Goal: Task Accomplishment & Management: Manage account settings

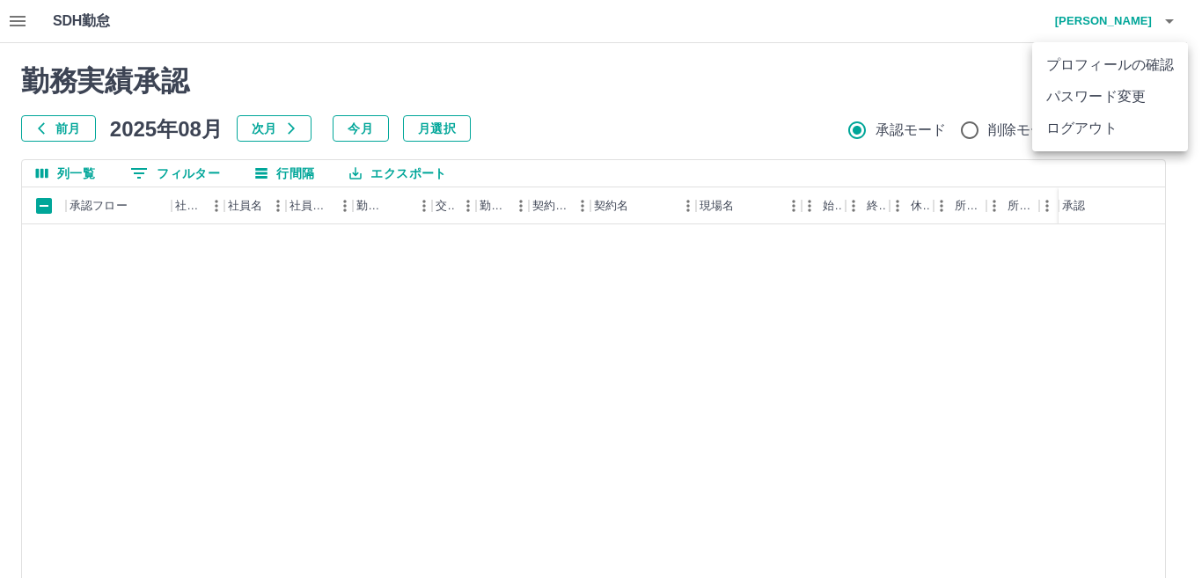
scroll to position [1047, 0]
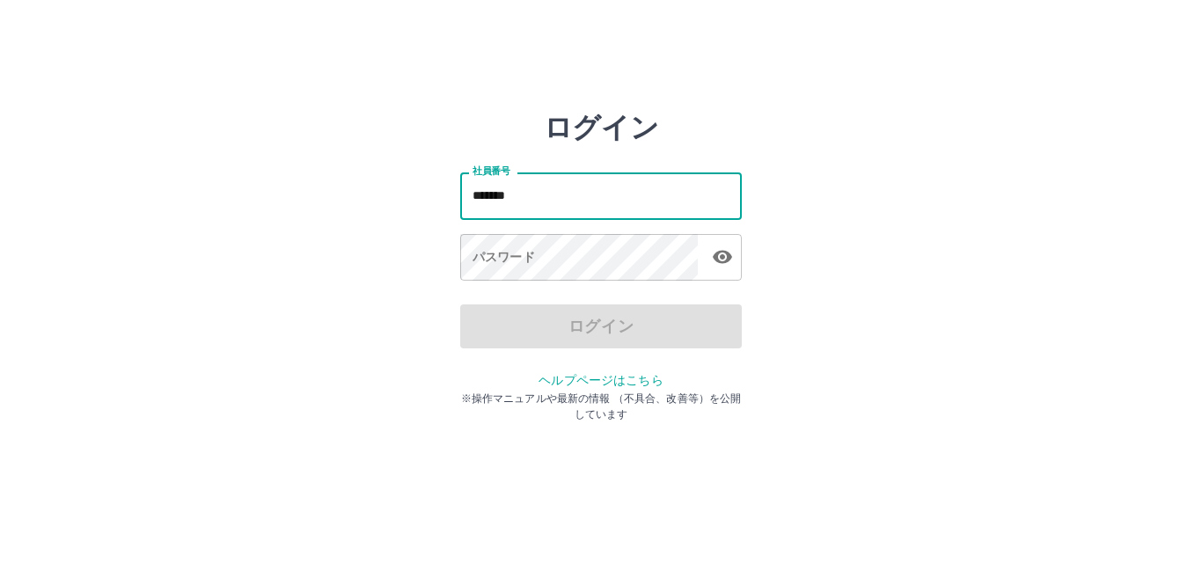
type input "*******"
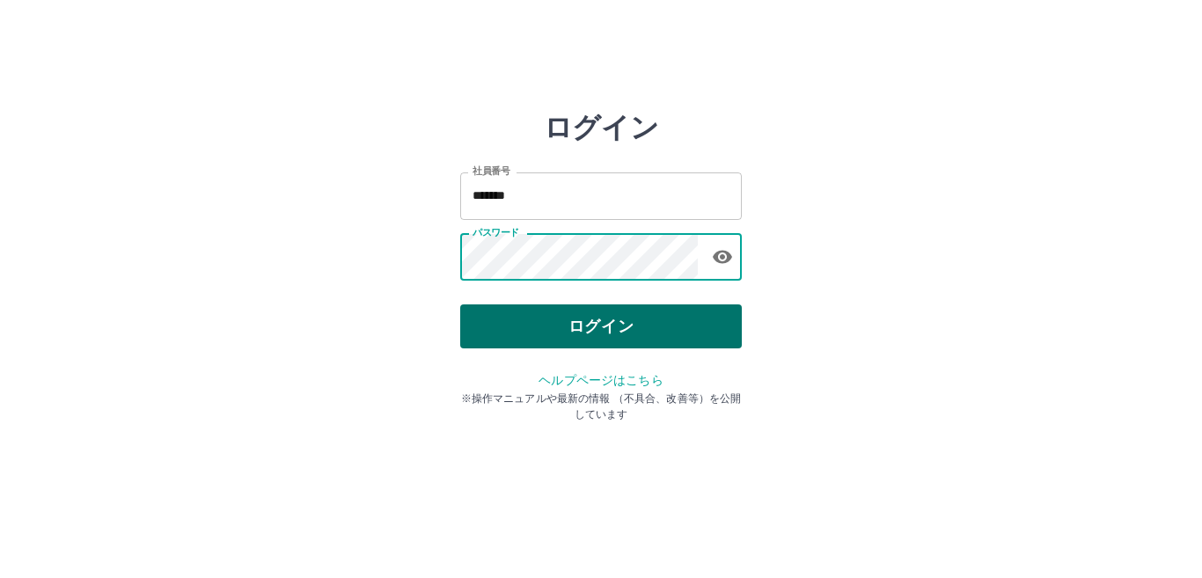
click at [606, 331] on button "ログイン" at bounding box center [600, 326] width 281 height 44
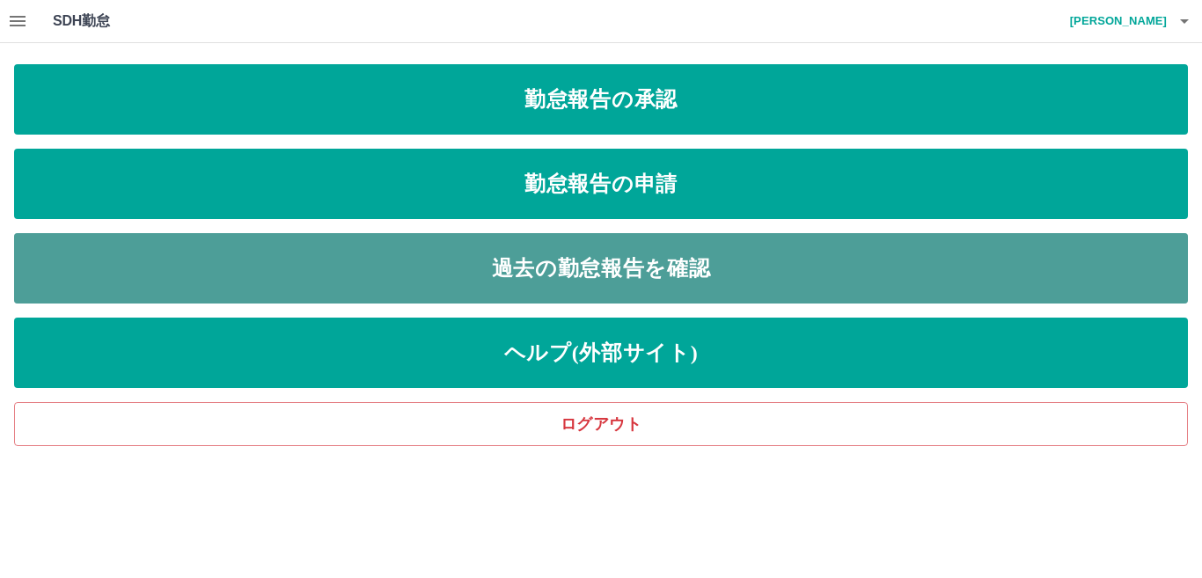
click at [532, 264] on link "過去の勤怠報告を確認" at bounding box center [600, 268] width 1173 height 70
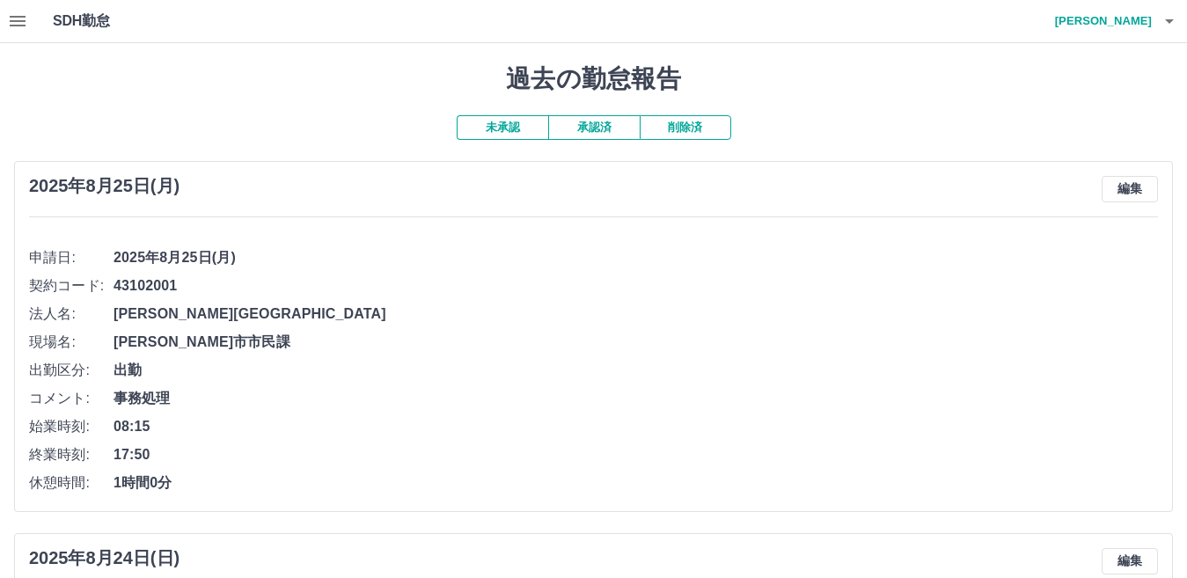
click at [570, 126] on button "承認済" at bounding box center [593, 127] width 91 height 25
click at [11, 24] on icon "button" at bounding box center [17, 21] width 21 height 21
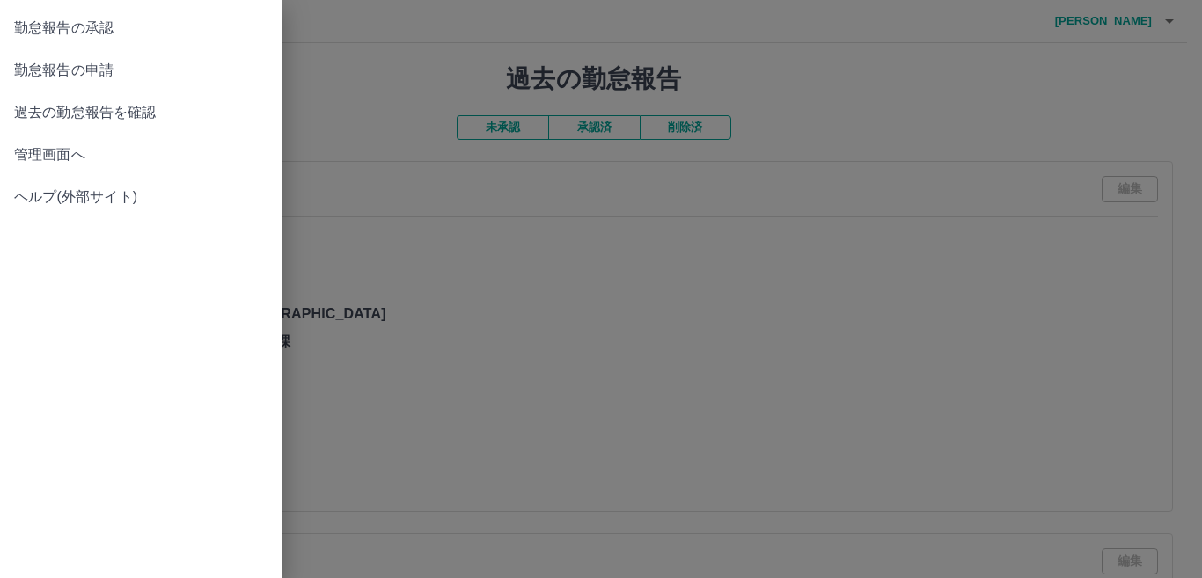
click at [128, 157] on span "管理画面へ" at bounding box center [140, 154] width 253 height 21
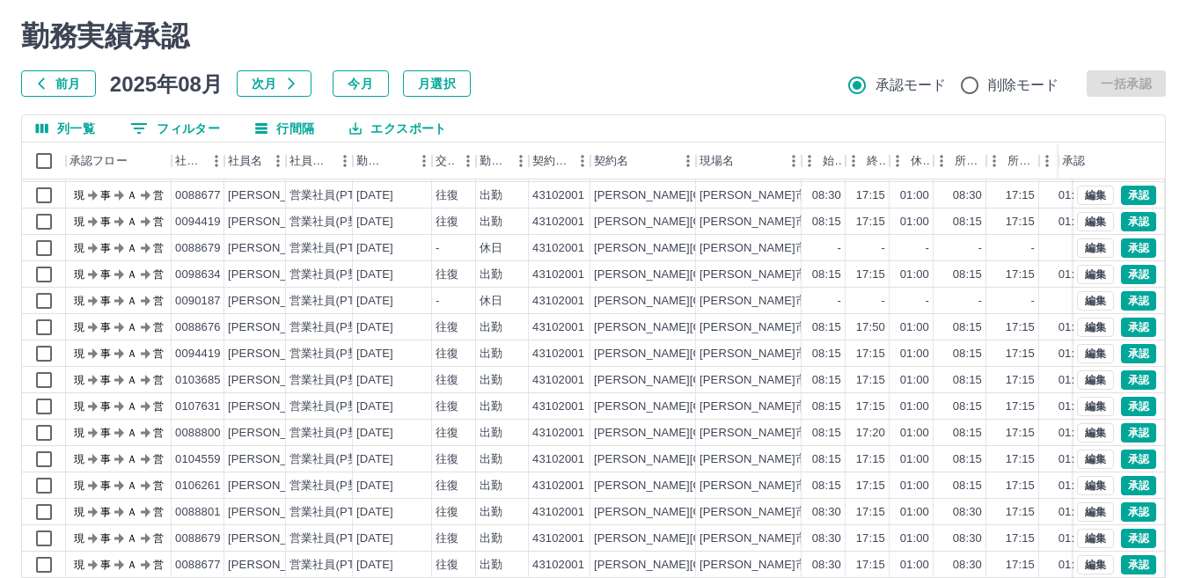
scroll to position [165, 0]
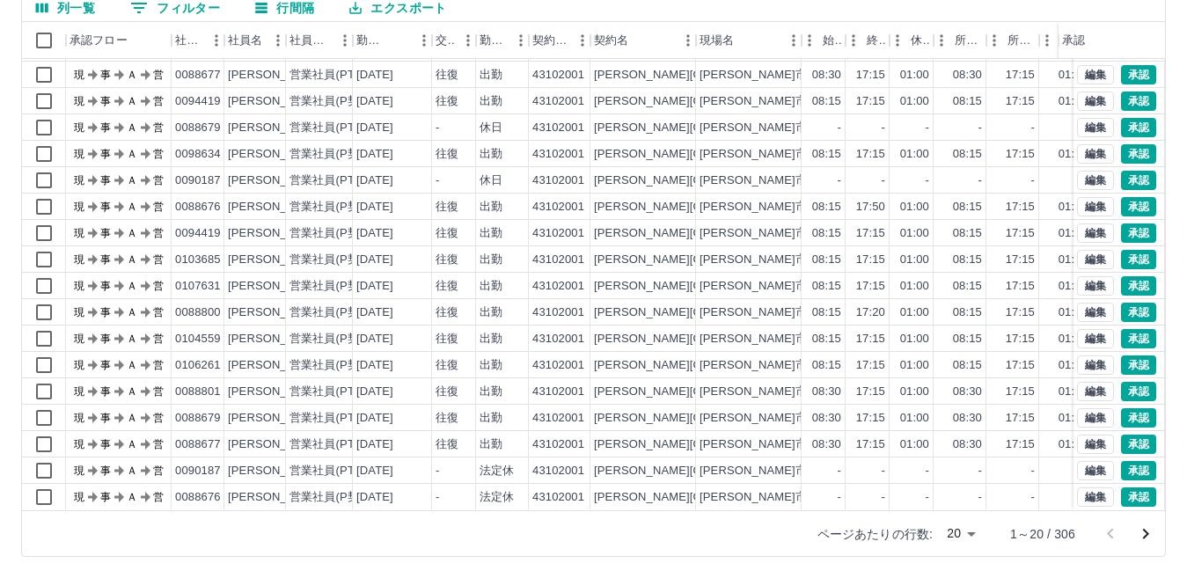
click at [961, 541] on body "SDH勤怠 [PERSON_NAME] 勤務実績承認 前月 [DATE] 次月 今月 月選択 承認モード 削除モード 一括承認 列一覧 0 フィルター 行間隔…" at bounding box center [593, 206] width 1187 height 743
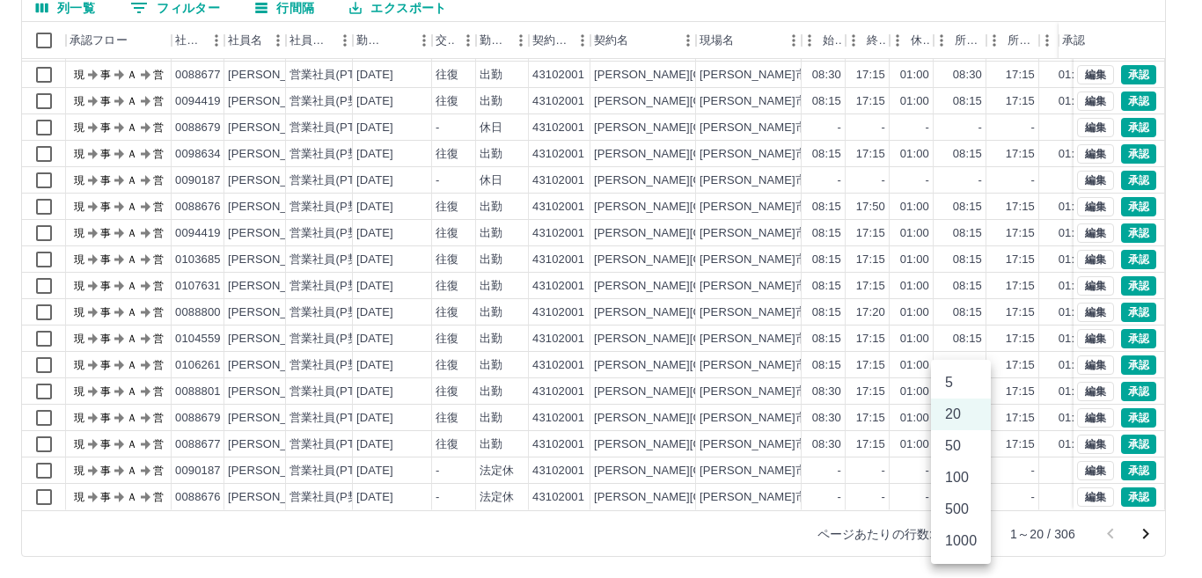
click at [967, 506] on li "500" at bounding box center [961, 509] width 60 height 32
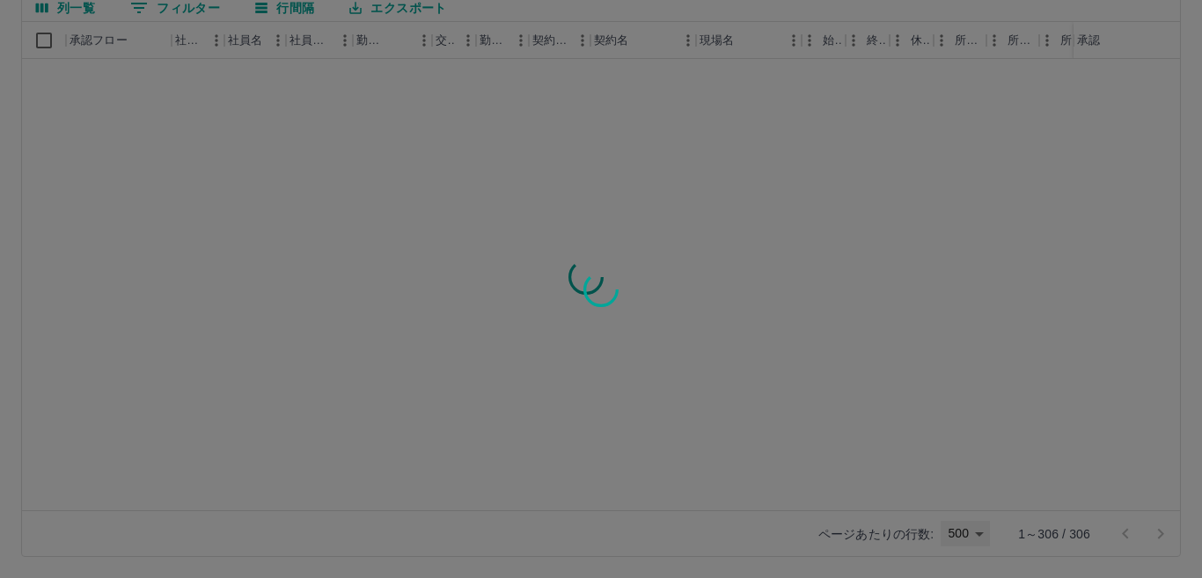
type input "***"
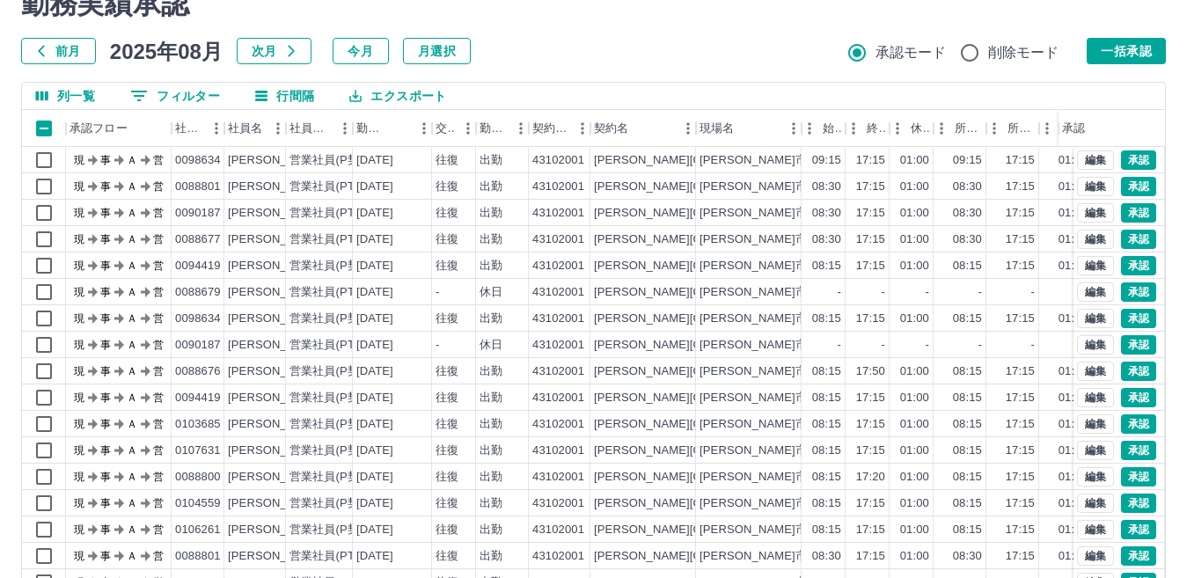
scroll to position [0, 0]
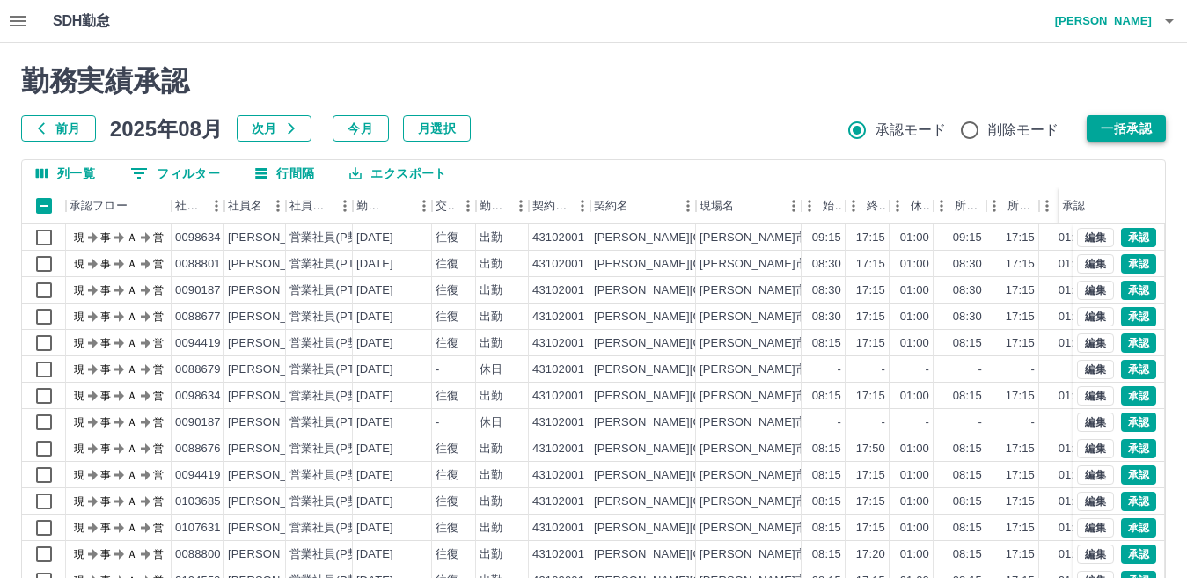
click at [1142, 131] on button "一括承認" at bounding box center [1125, 128] width 79 height 26
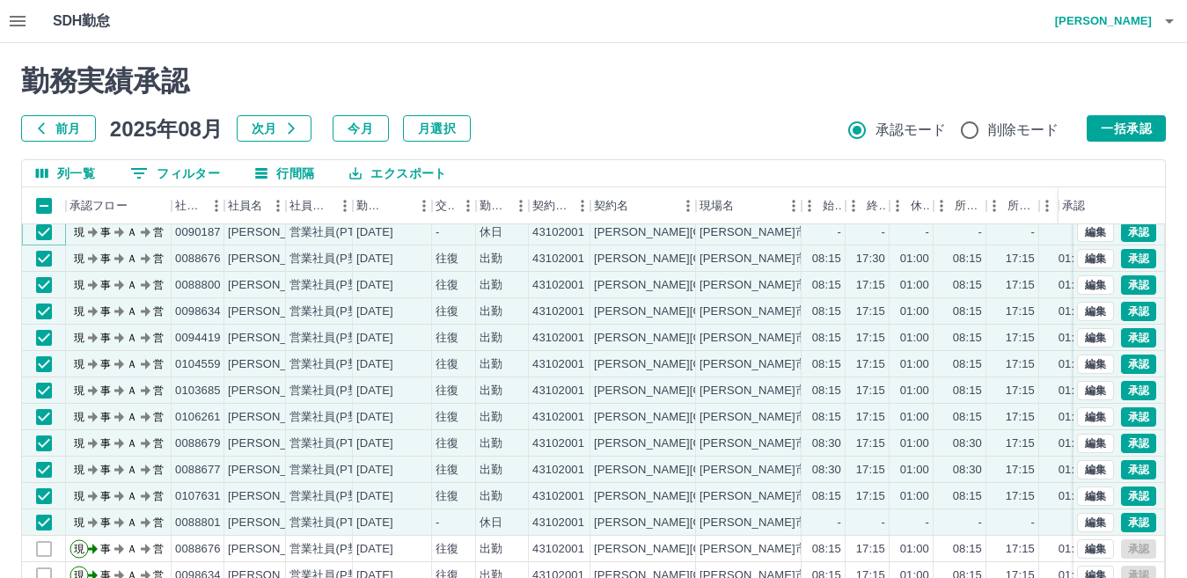
scroll to position [1144, 0]
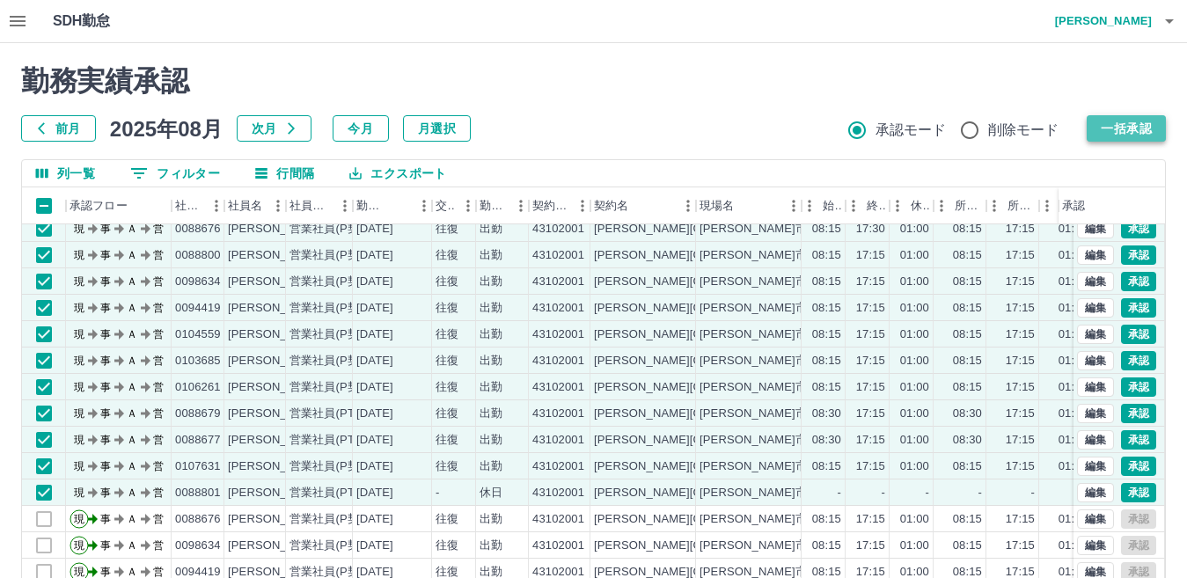
click at [1128, 117] on button "一括承認" at bounding box center [1125, 128] width 79 height 26
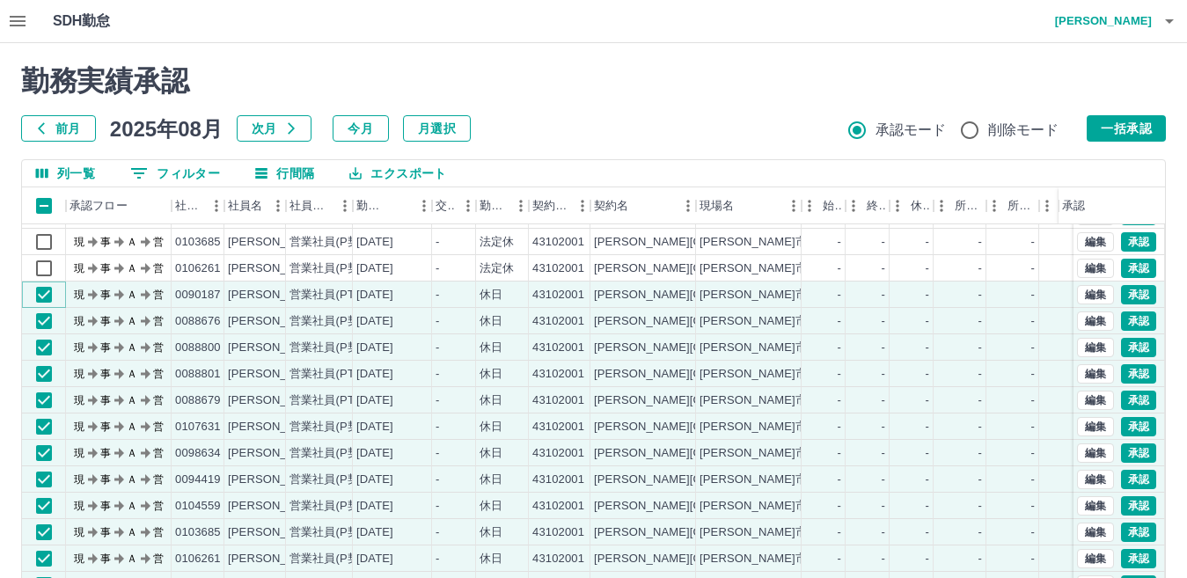
scroll to position [704, 0]
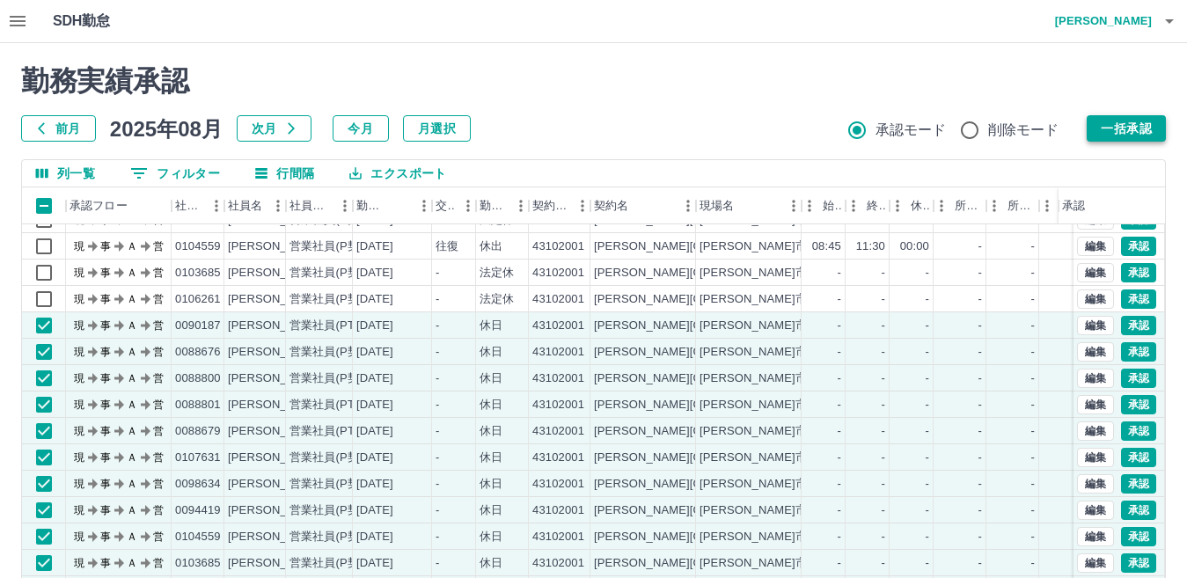
click at [1138, 128] on button "一括承認" at bounding box center [1125, 128] width 79 height 26
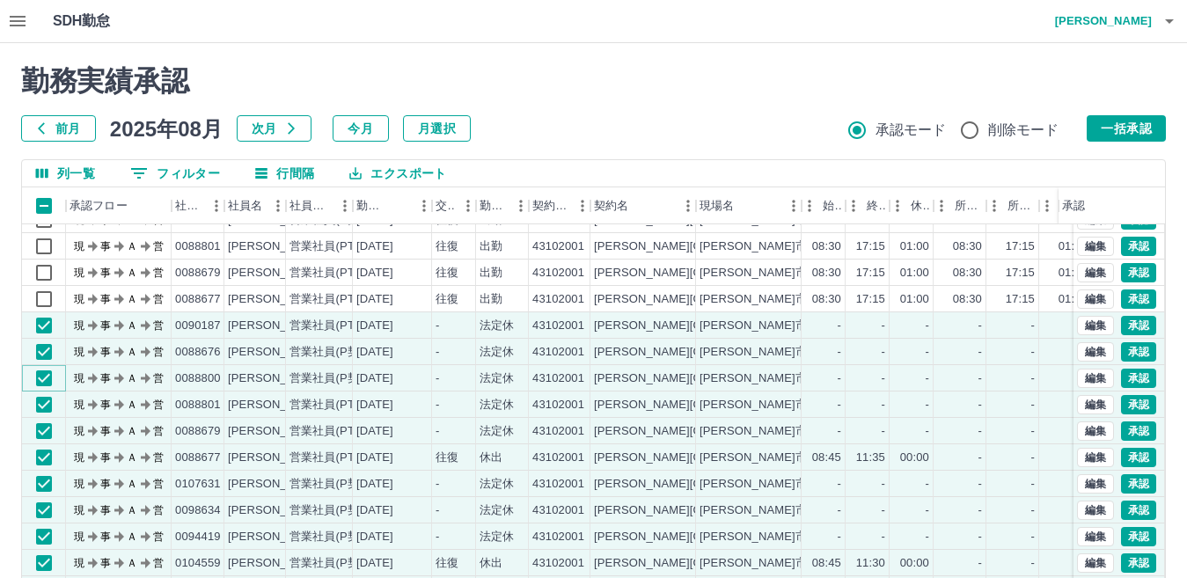
scroll to position [475, 0]
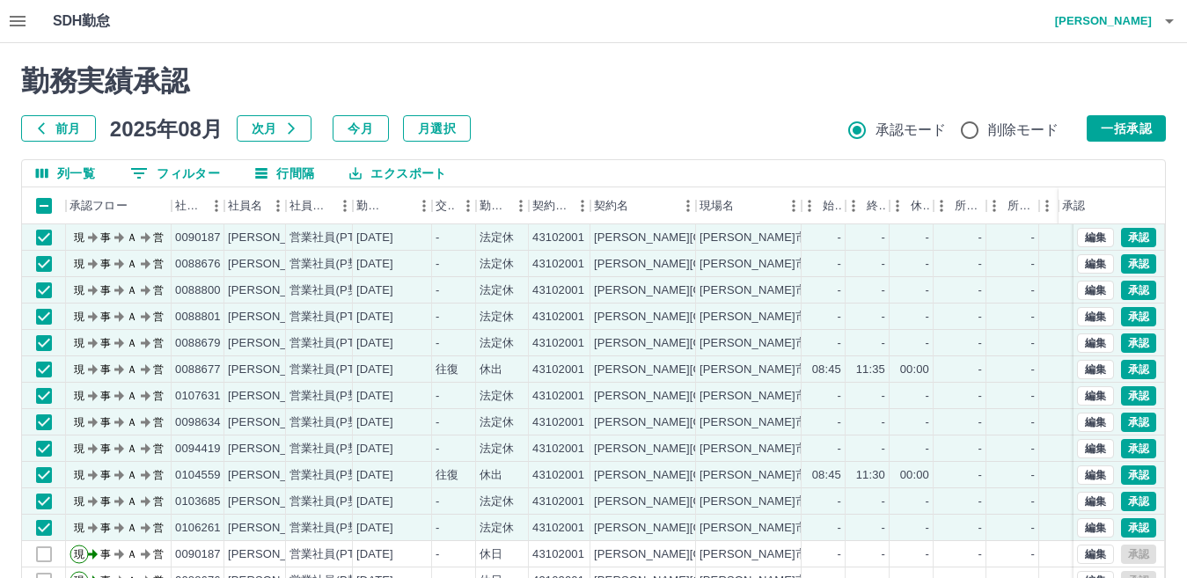
drag, startPoint x: 1119, startPoint y: 126, endPoint x: 1136, endPoint y: 135, distance: 18.9
click at [1121, 126] on button "一括承認" at bounding box center [1125, 128] width 79 height 26
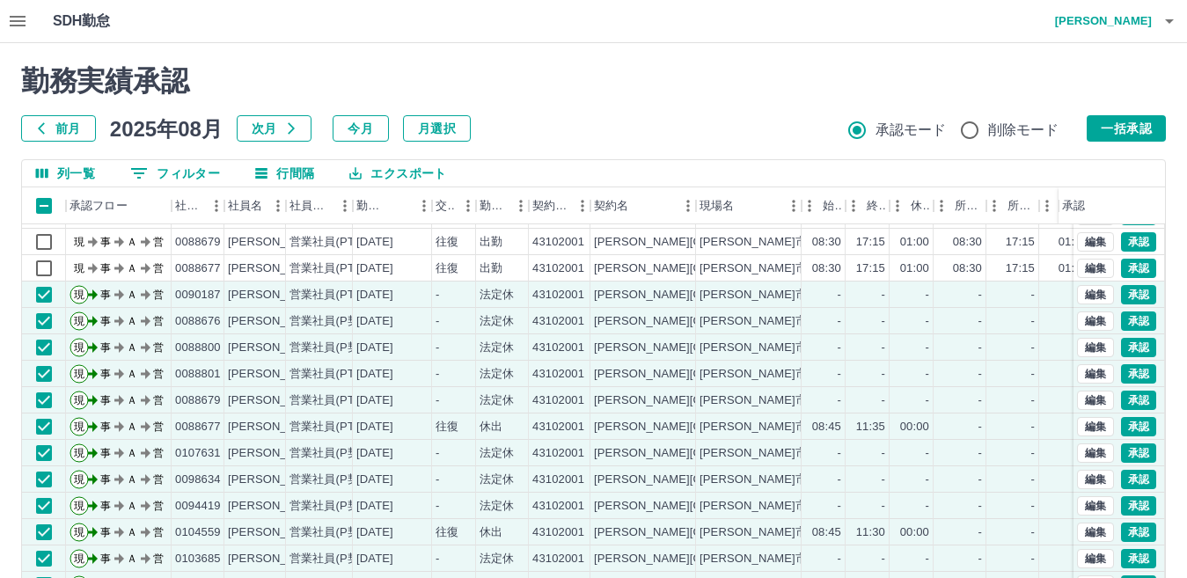
scroll to position [387, 0]
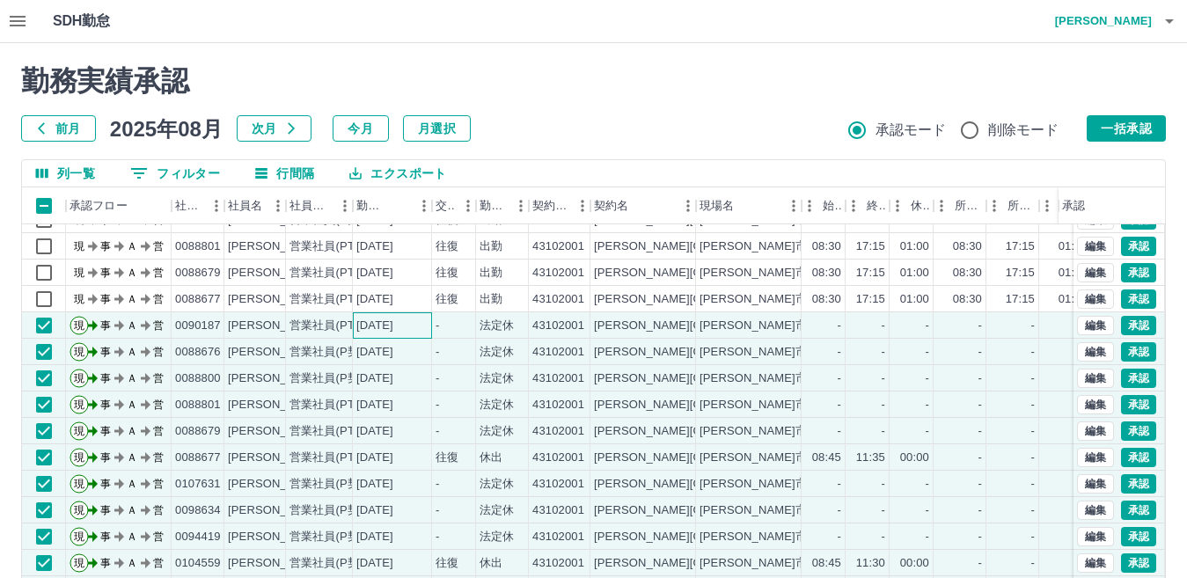
click at [424, 315] on div "[DATE]" at bounding box center [392, 325] width 79 height 26
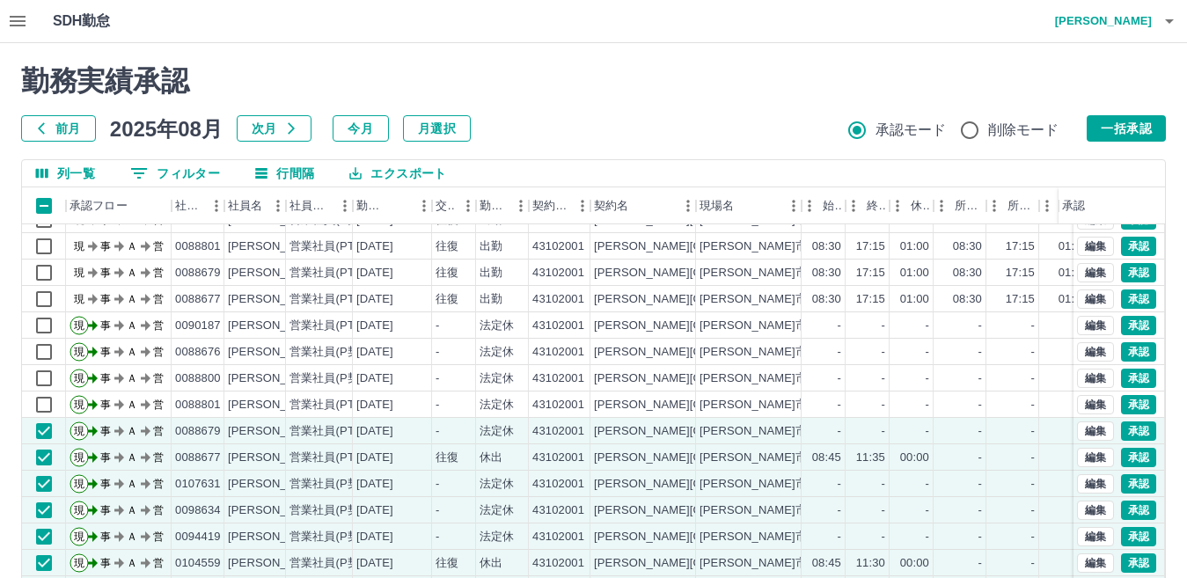
click at [19, 21] on icon "button" at bounding box center [18, 21] width 16 height 11
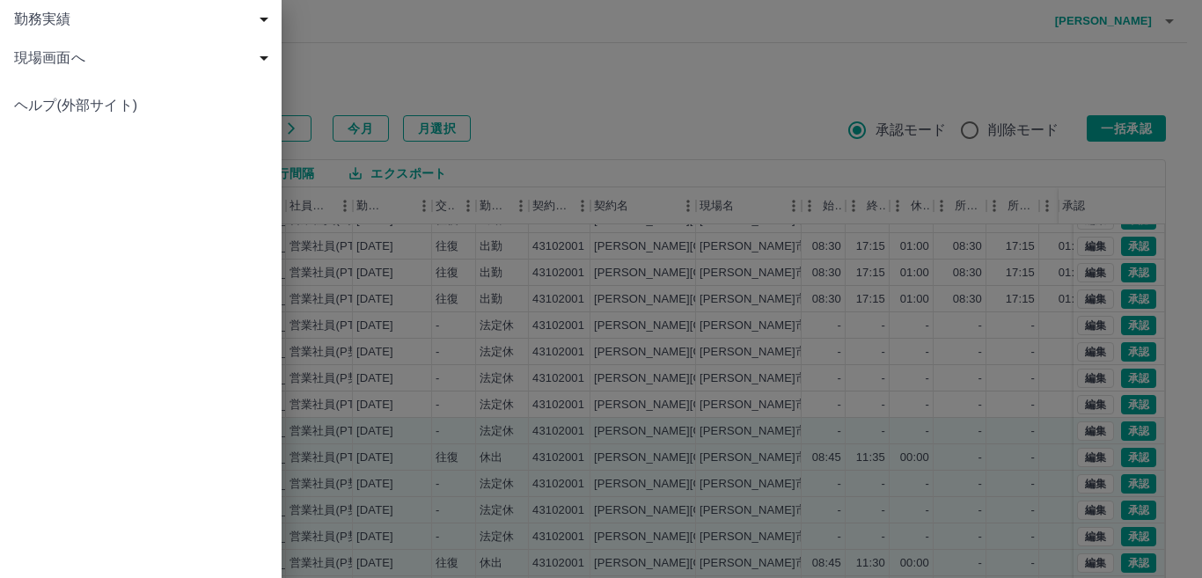
click at [72, 53] on span "現場画面へ" at bounding box center [144, 57] width 260 height 21
click at [121, 90] on span "現場画面へ" at bounding box center [150, 96] width 236 height 21
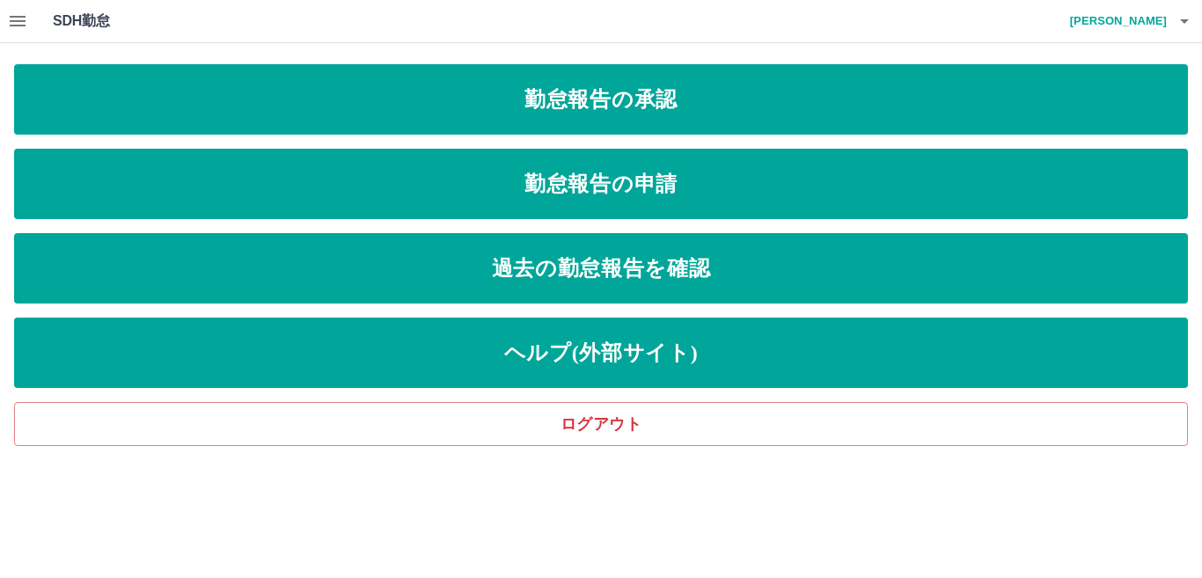
click at [18, 13] on icon "button" at bounding box center [17, 21] width 21 height 21
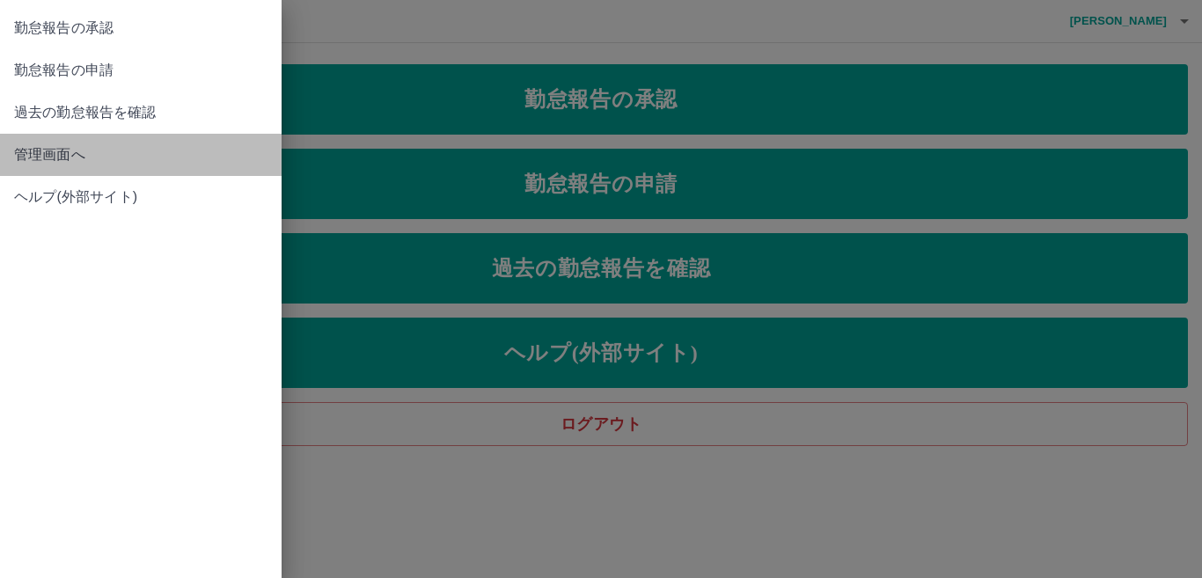
click at [109, 159] on span "管理画面へ" at bounding box center [140, 154] width 253 height 21
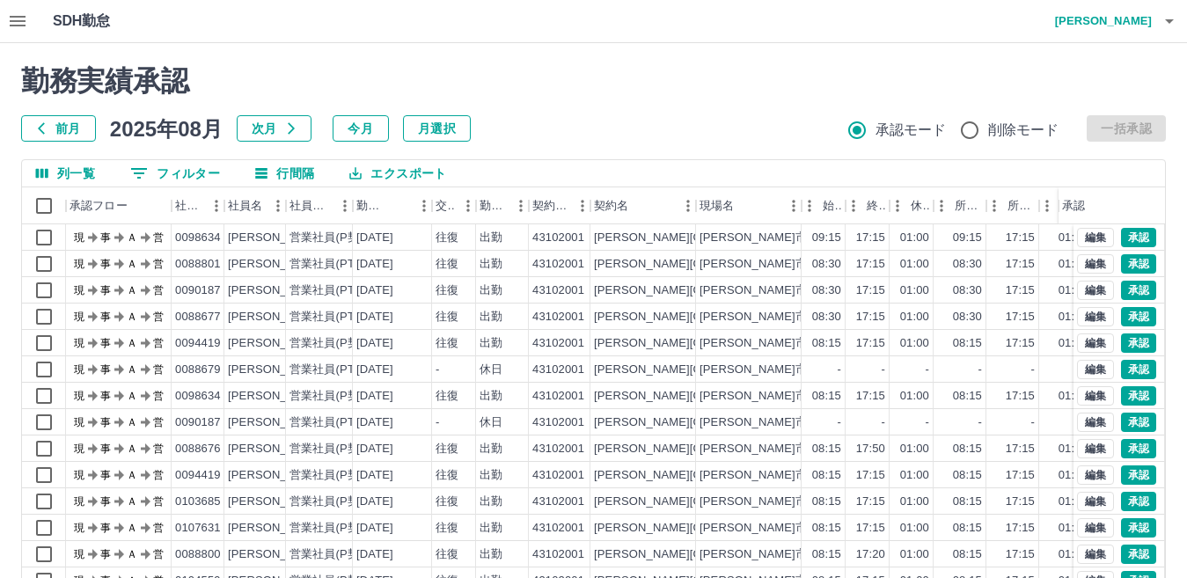
click at [26, 29] on icon "button" at bounding box center [17, 21] width 21 height 21
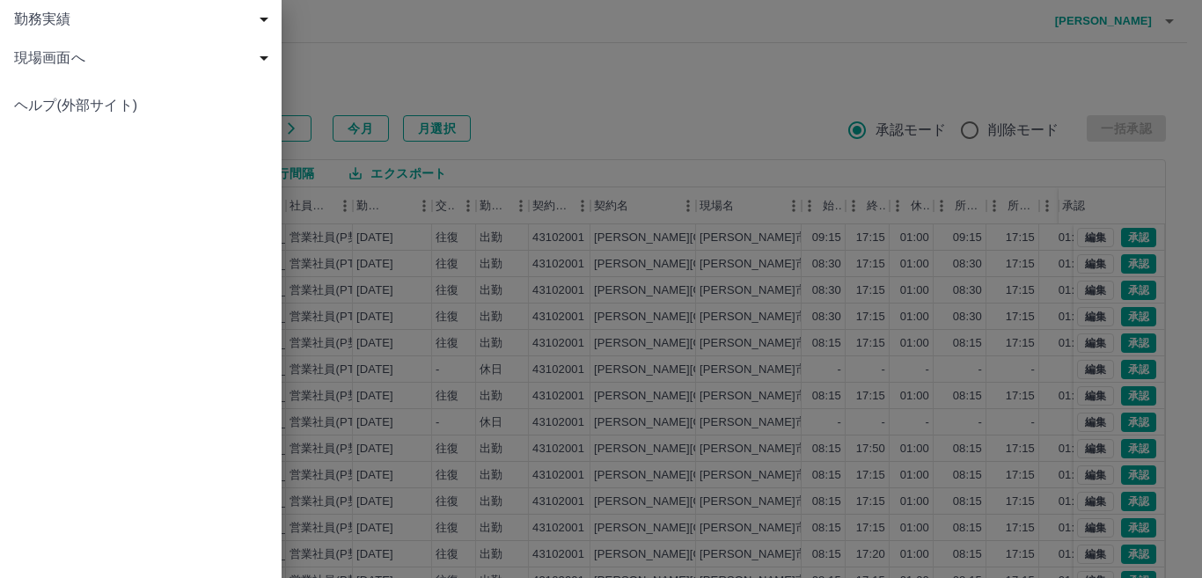
click at [429, 55] on div at bounding box center [601, 289] width 1202 height 578
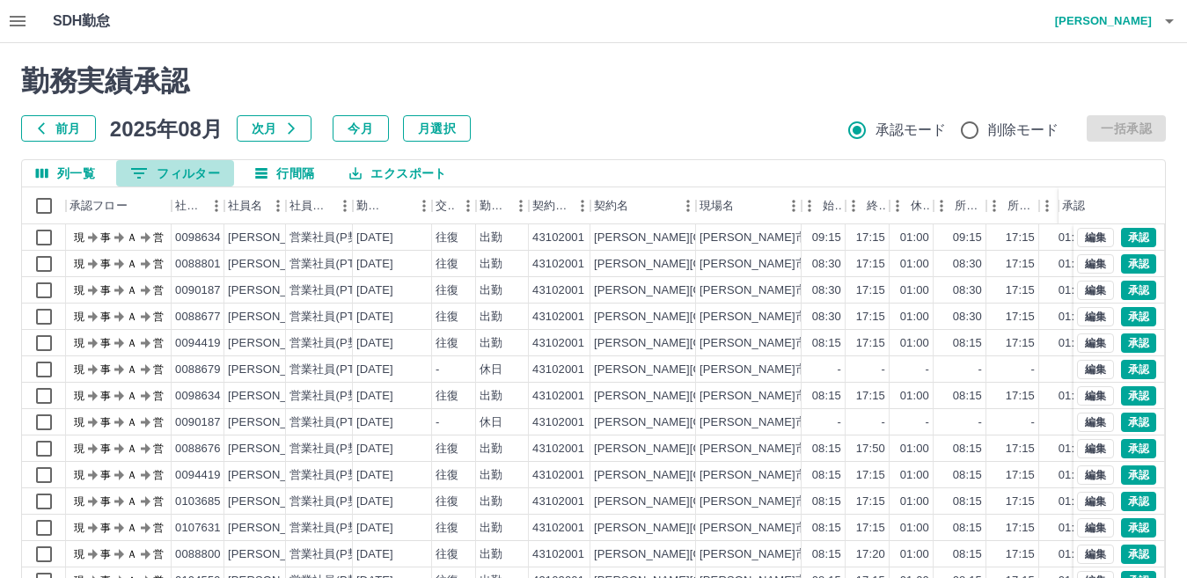
drag, startPoint x: 179, startPoint y: 173, endPoint x: 260, endPoint y: 172, distance: 80.9
click at [182, 173] on button "0 フィルター" at bounding box center [175, 173] width 118 height 26
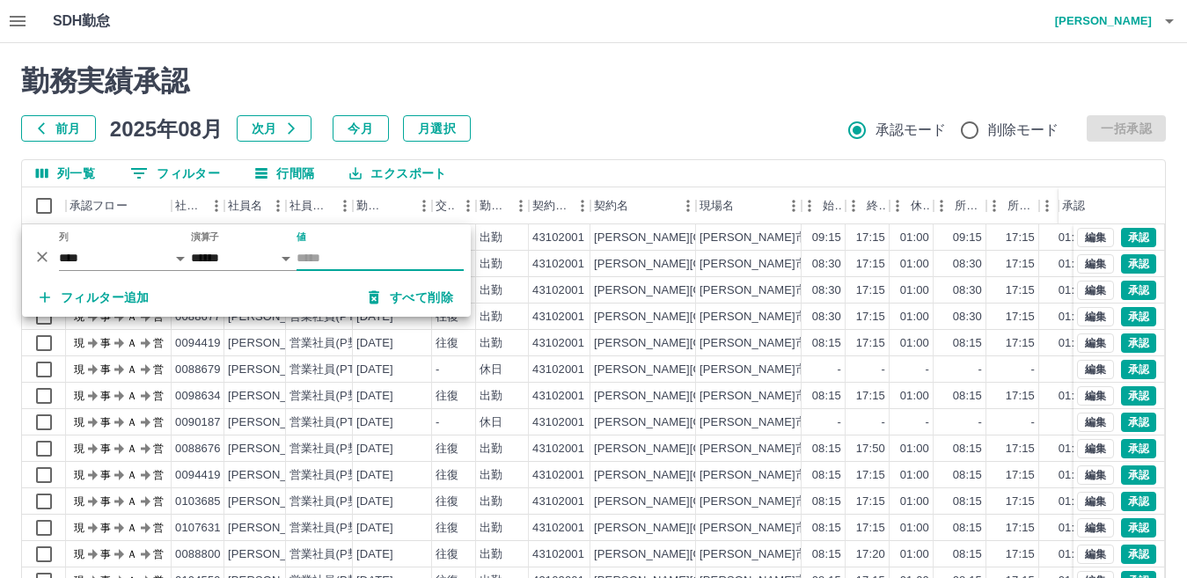
drag, startPoint x: 362, startPoint y: 263, endPoint x: 375, endPoint y: 257, distance: 14.6
click at [362, 262] on input "値" at bounding box center [379, 258] width 167 height 26
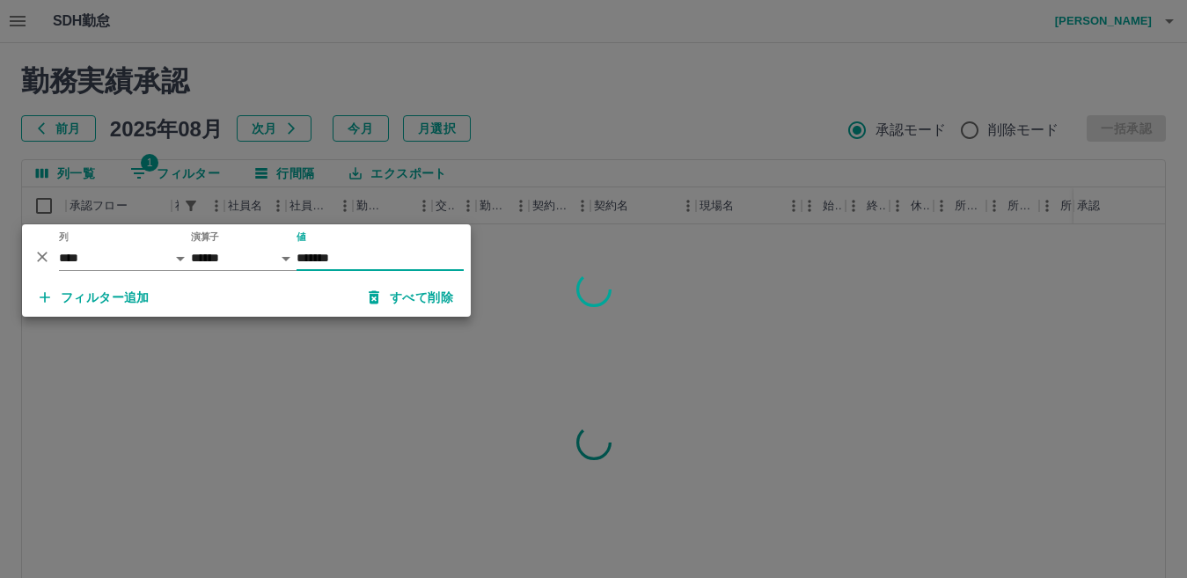
type input "*******"
click at [548, 120] on div at bounding box center [593, 289] width 1187 height 578
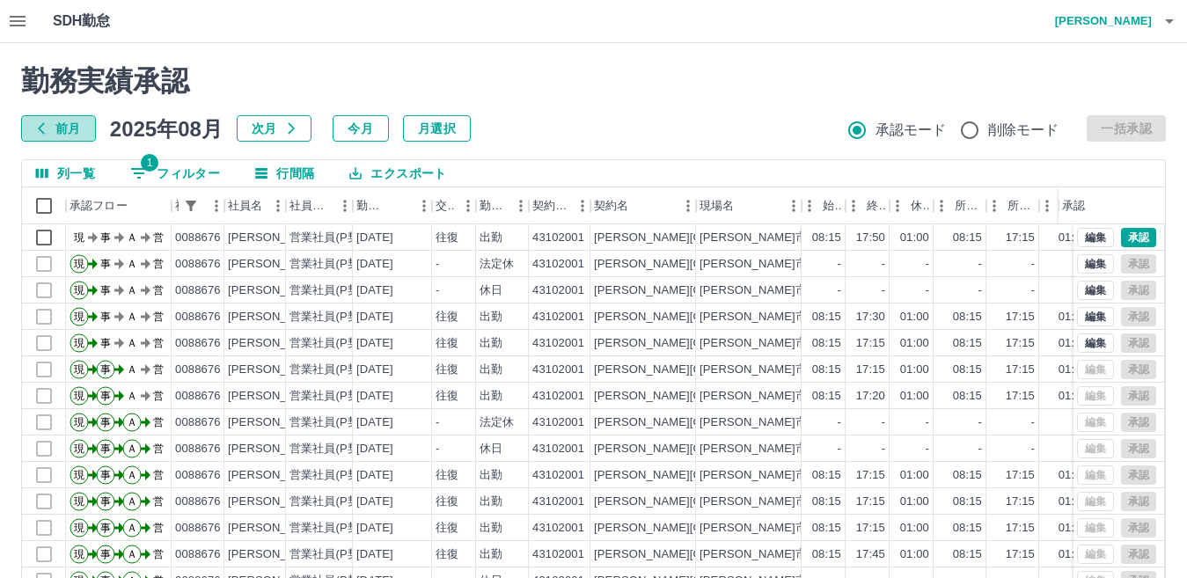
click at [69, 129] on button "前月" at bounding box center [58, 128] width 75 height 26
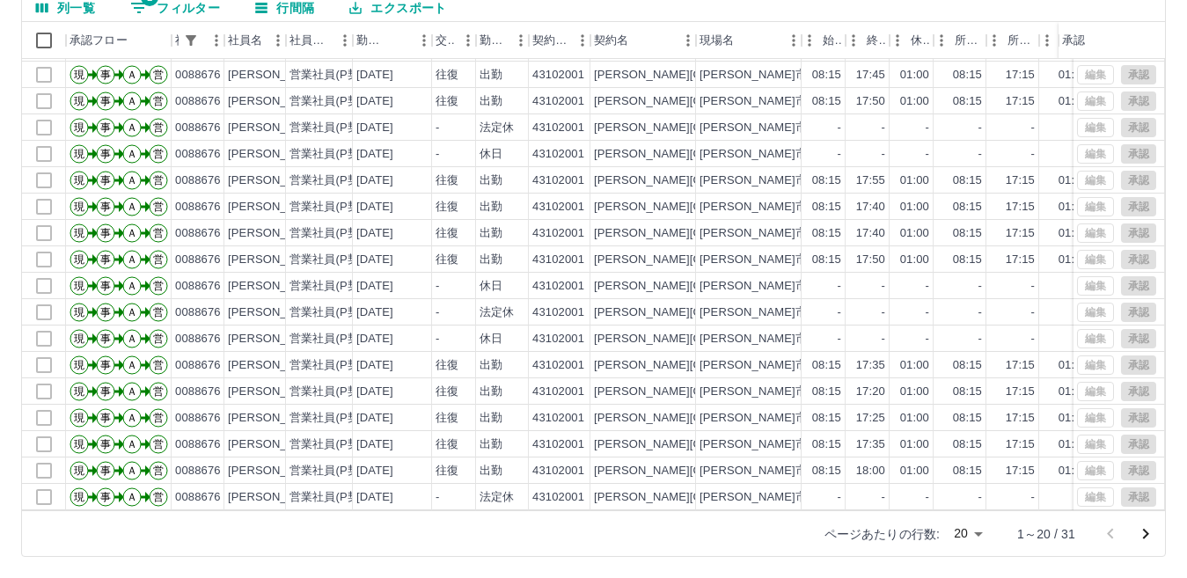
scroll to position [91, 0]
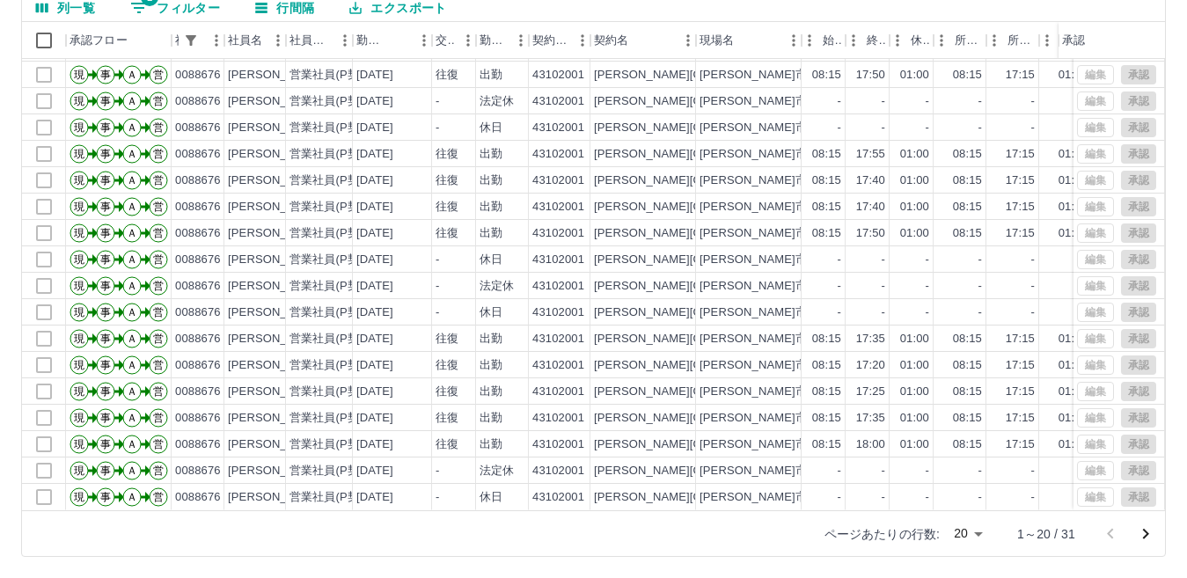
click at [973, 534] on body "SDH勤怠 [PERSON_NAME] 勤務実績承認 前月 [DATE] 次月 今月 月選択 承認モード 削除モード 一括承認 列一覧 1 フィルター 行間隔…" at bounding box center [593, 206] width 1187 height 743
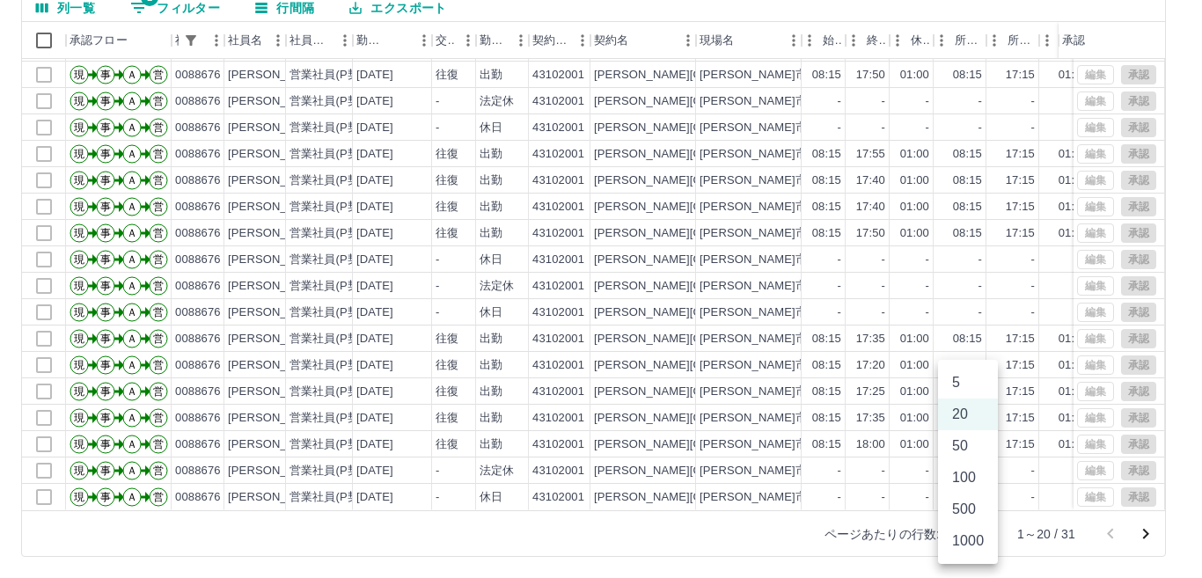
click at [965, 451] on li "50" at bounding box center [968, 446] width 60 height 32
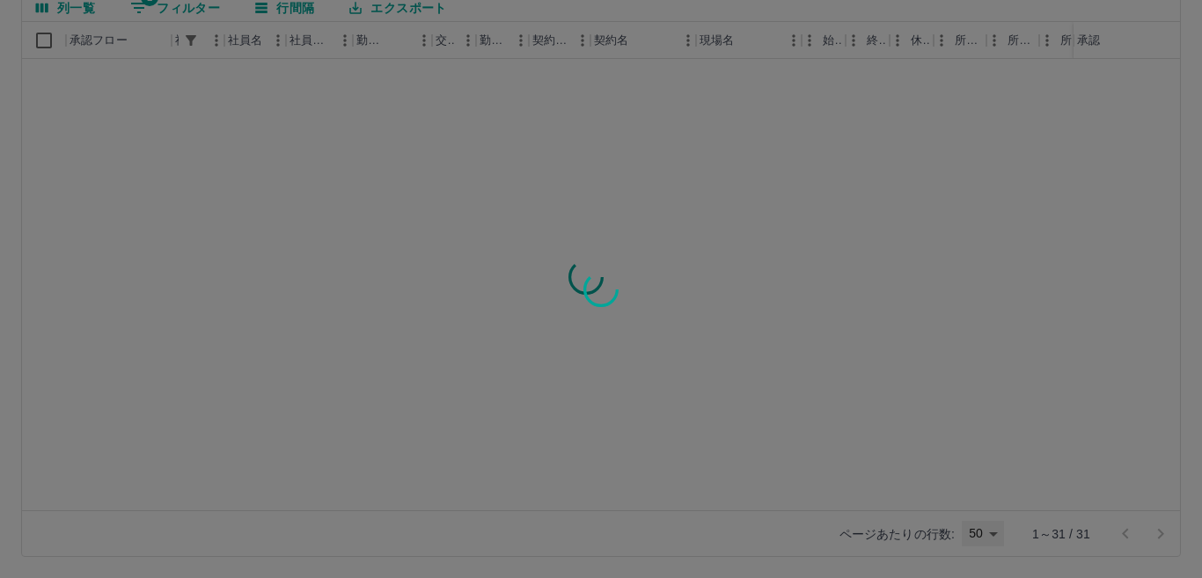
type input "**"
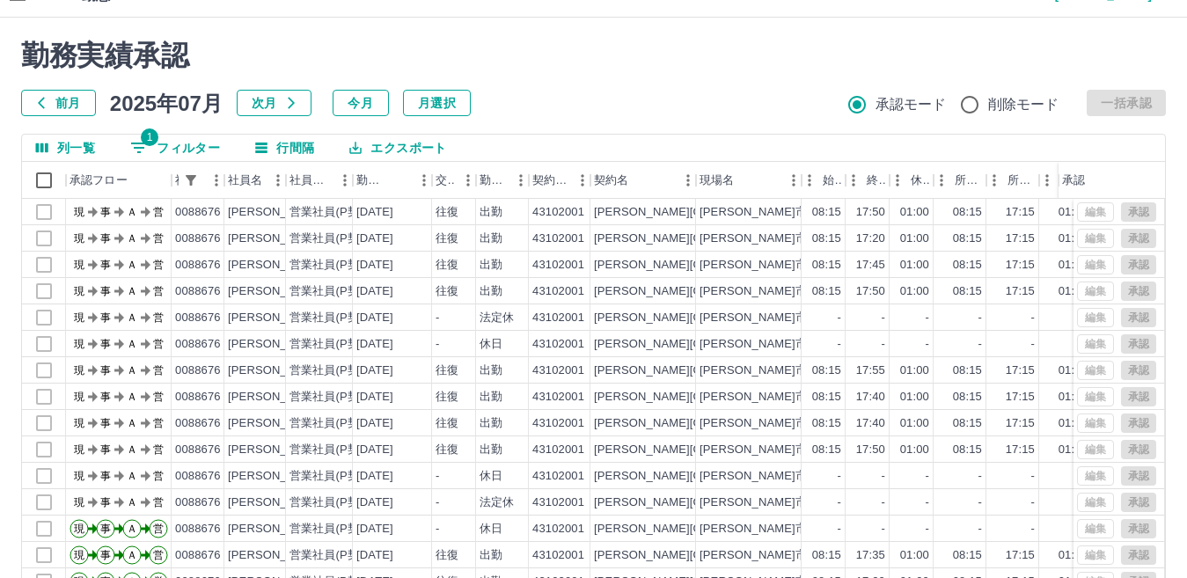
scroll to position [0, 0]
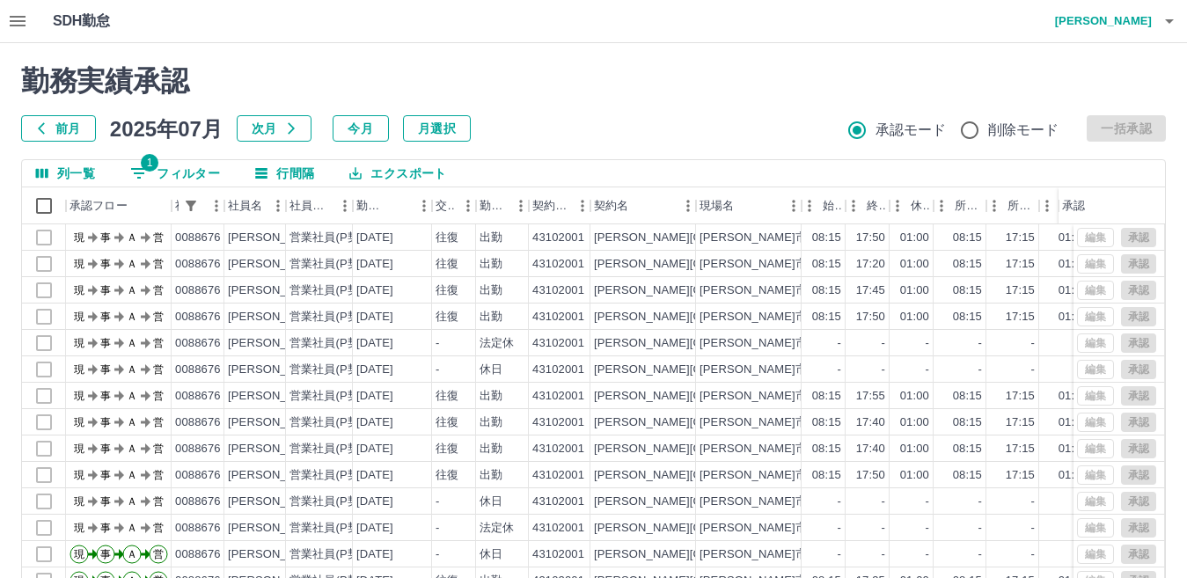
drag, startPoint x: 28, startPoint y: 120, endPoint x: 85, endPoint y: 114, distance: 57.4
click at [32, 120] on button "前月" at bounding box center [58, 128] width 75 height 26
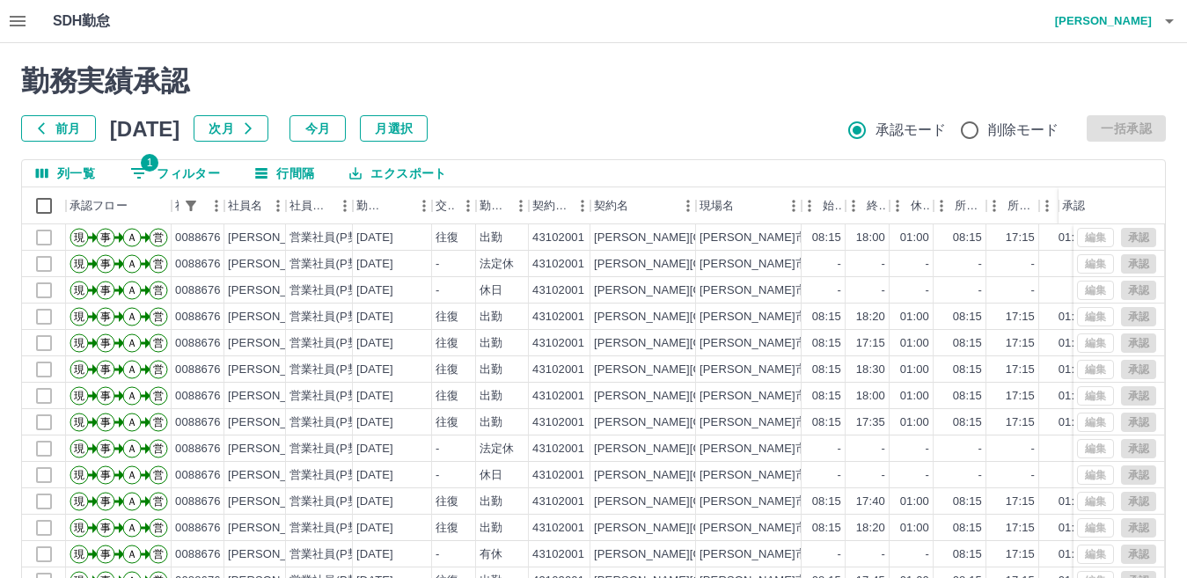
click at [255, 133] on icon "button" at bounding box center [248, 128] width 14 height 14
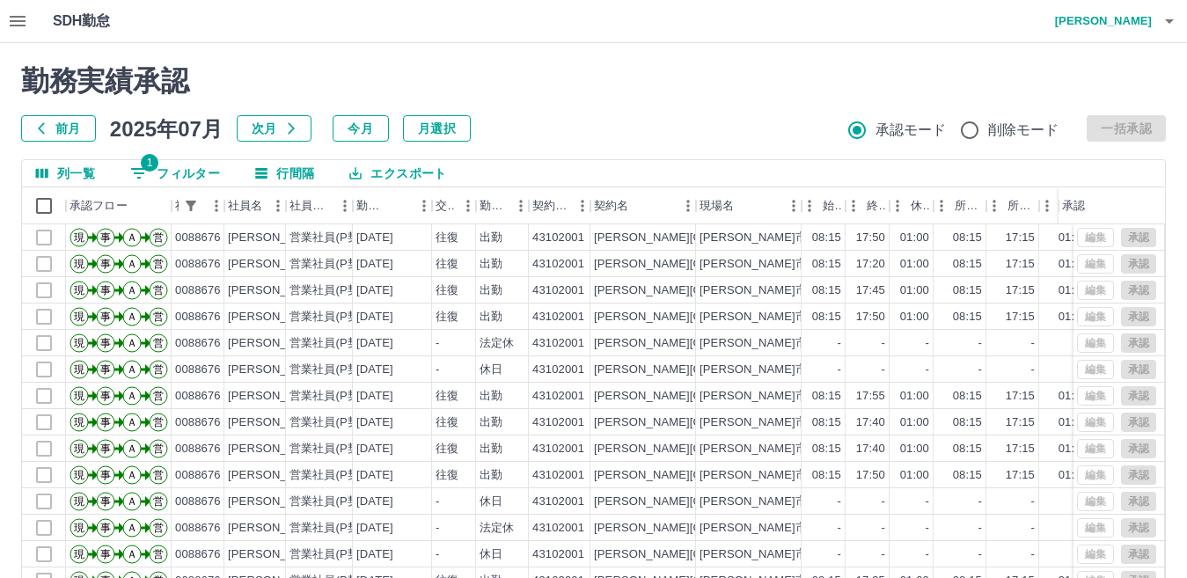
drag, startPoint x: 76, startPoint y: 131, endPoint x: 190, endPoint y: 126, distance: 114.5
click at [82, 130] on button "前月" at bounding box center [58, 128] width 75 height 26
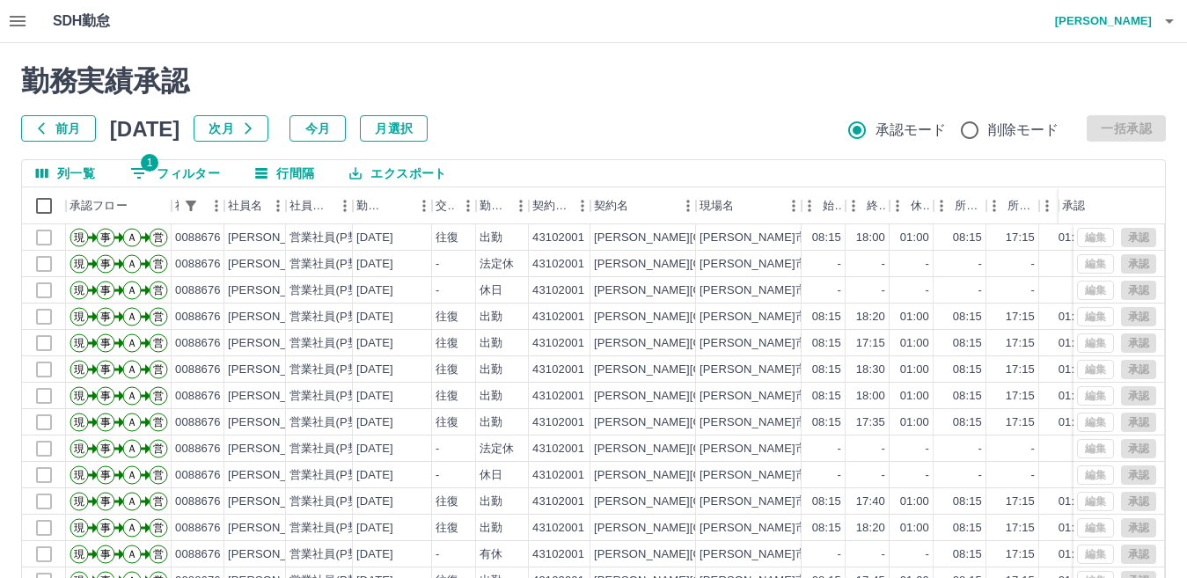
click at [62, 118] on button "前月" at bounding box center [58, 128] width 75 height 26
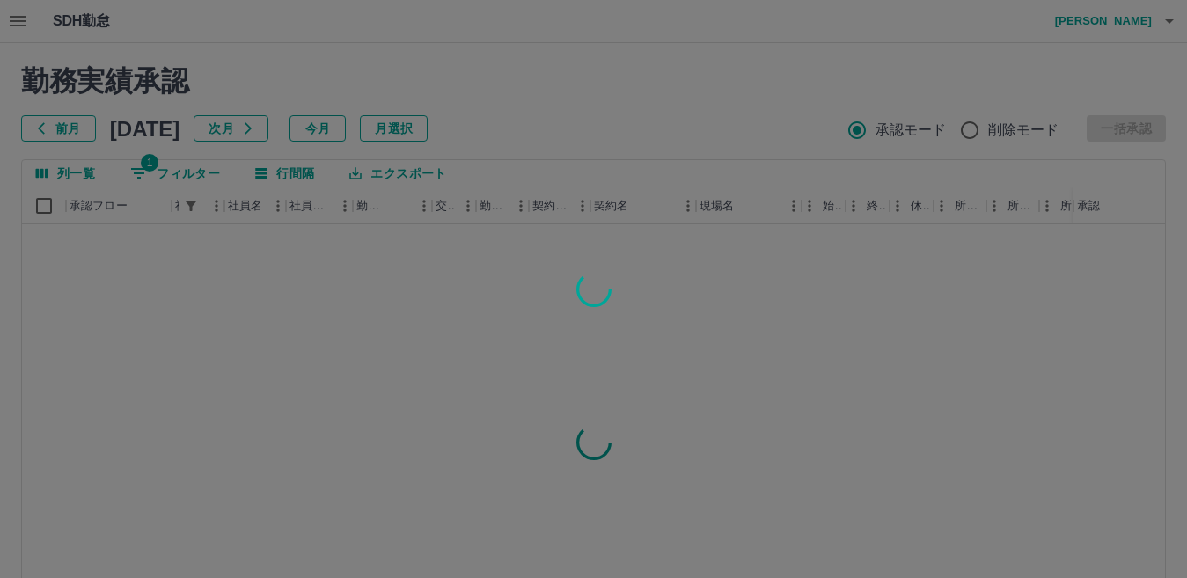
click at [77, 129] on div at bounding box center [593, 289] width 1187 height 578
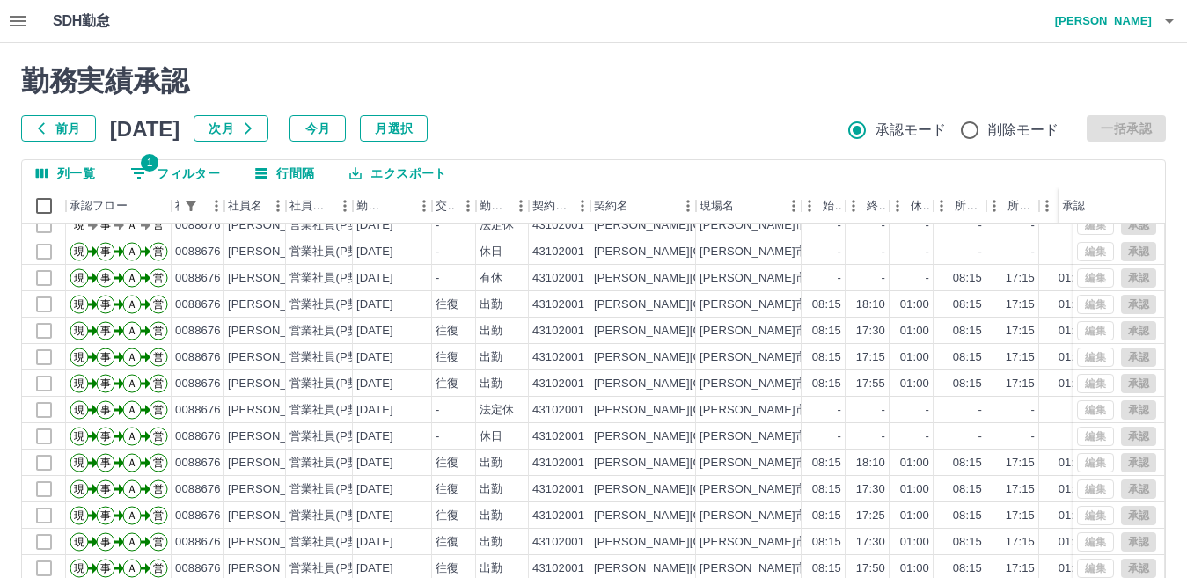
scroll to position [176, 0]
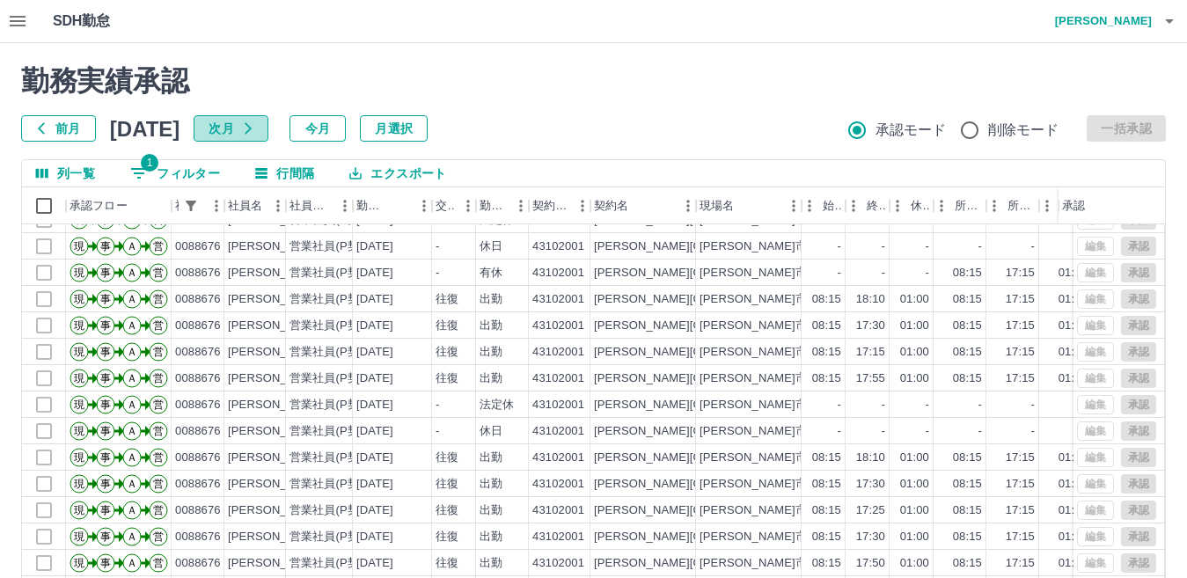
click at [268, 128] on button "次月" at bounding box center [231, 128] width 75 height 26
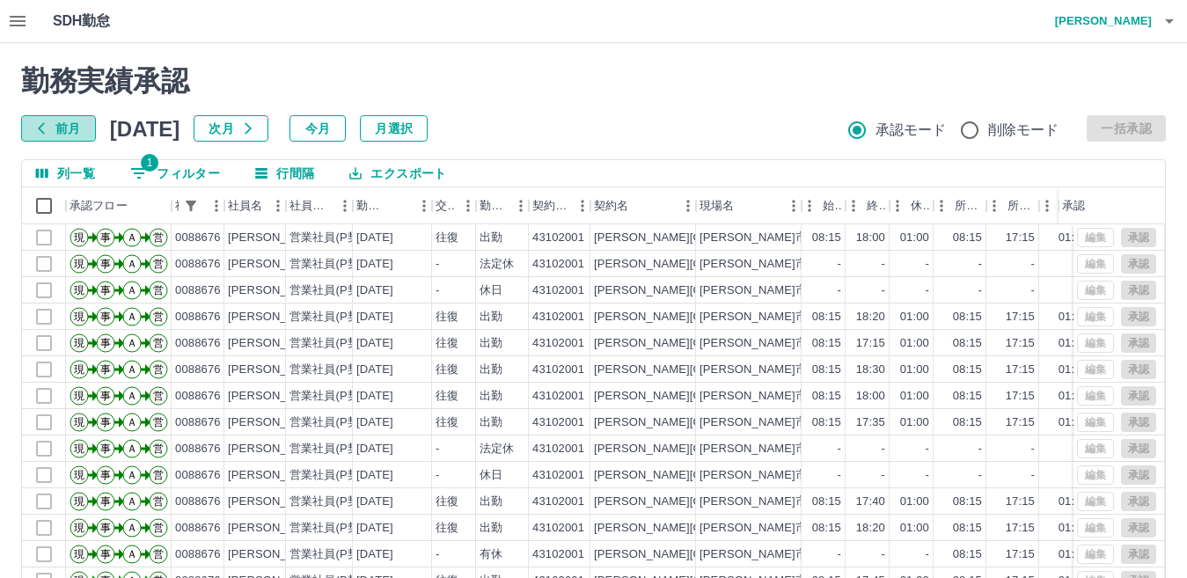
click at [67, 124] on button "前月" at bounding box center [58, 128] width 75 height 26
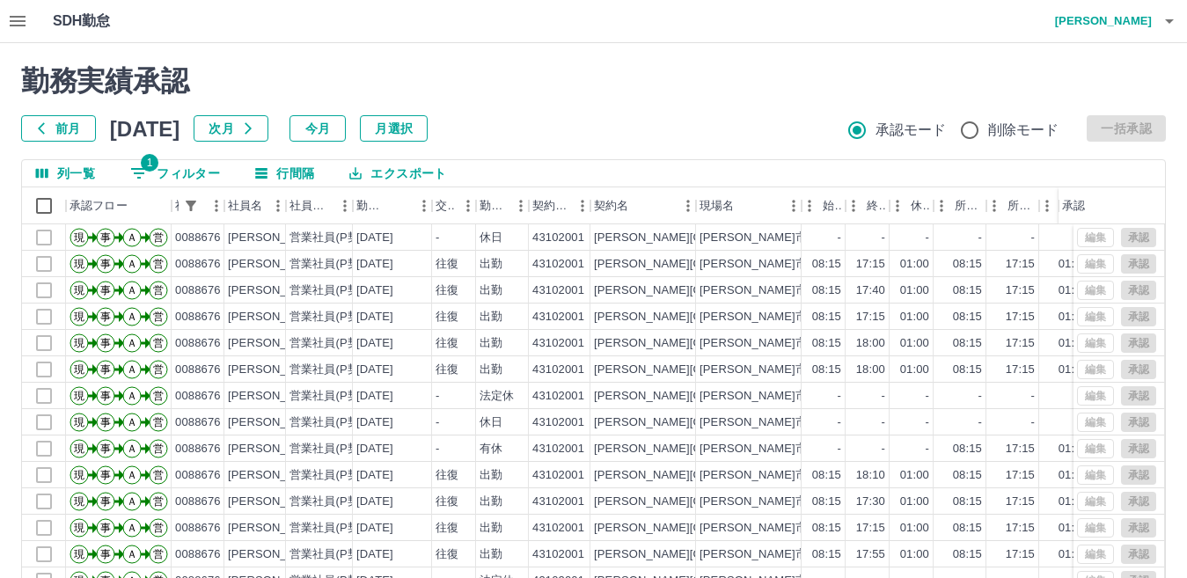
click at [52, 133] on button "前月" at bounding box center [58, 128] width 75 height 26
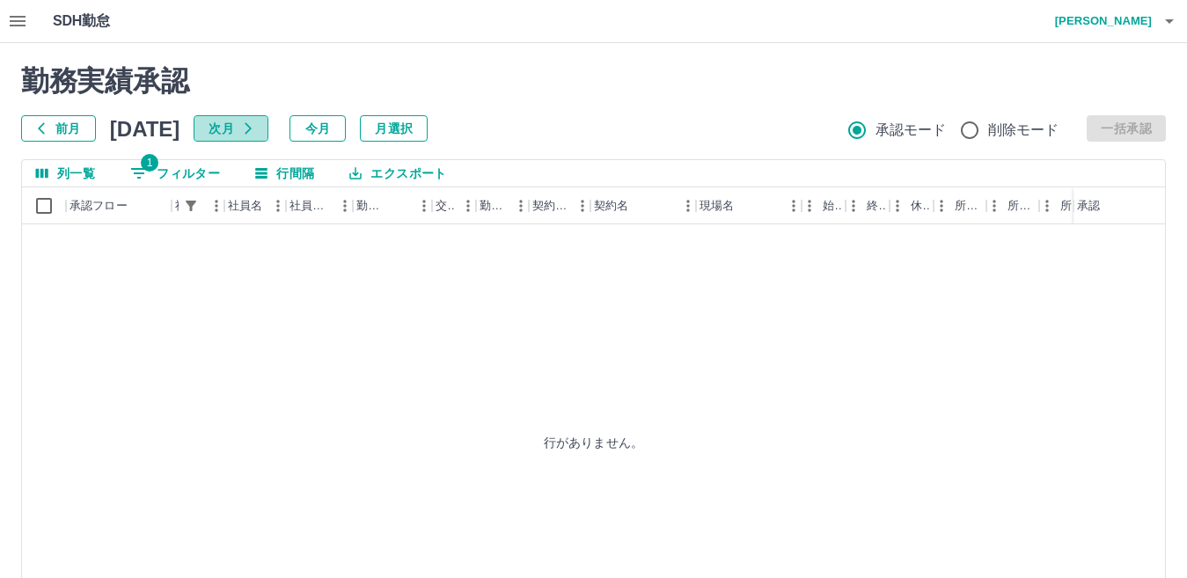
click at [255, 128] on icon "button" at bounding box center [248, 128] width 14 height 14
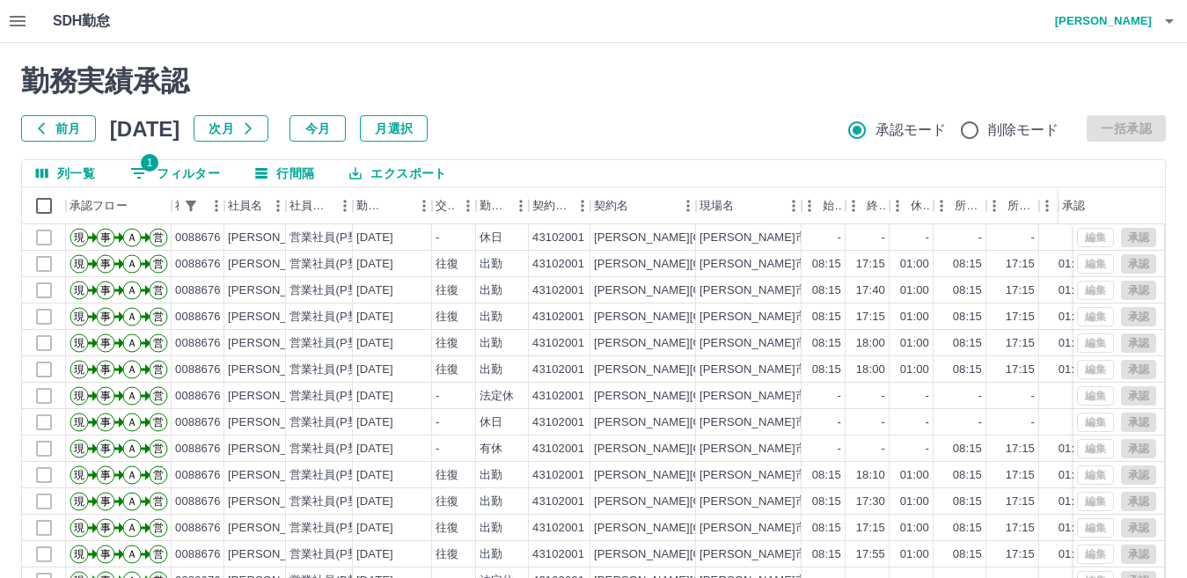
click at [341, 122] on button "今月" at bounding box center [317, 128] width 56 height 26
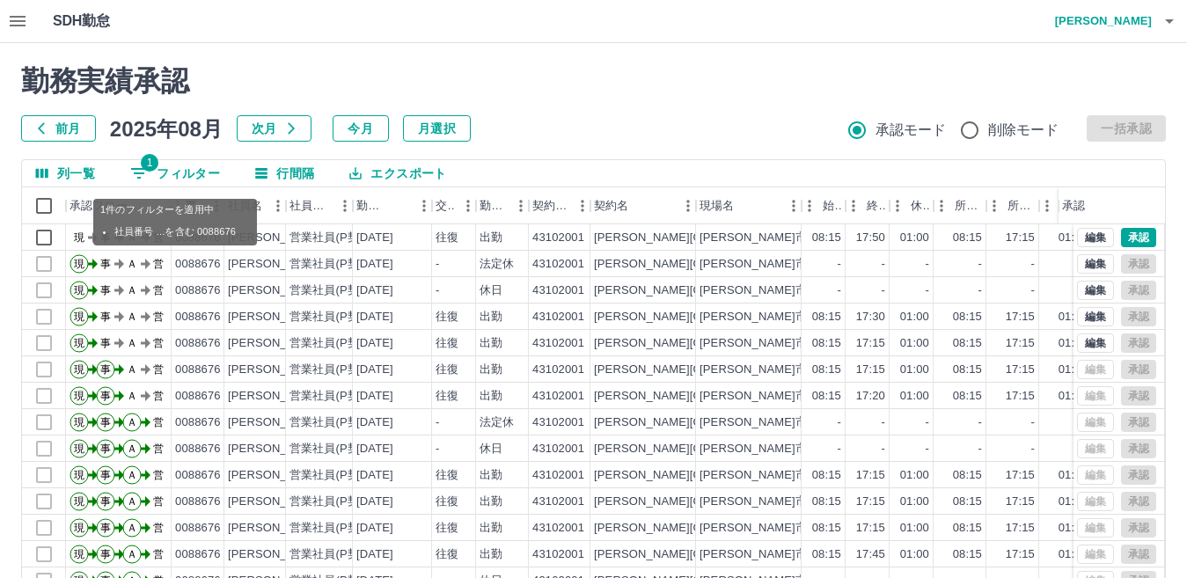
click at [157, 173] on button "1 フィルター" at bounding box center [175, 173] width 118 height 26
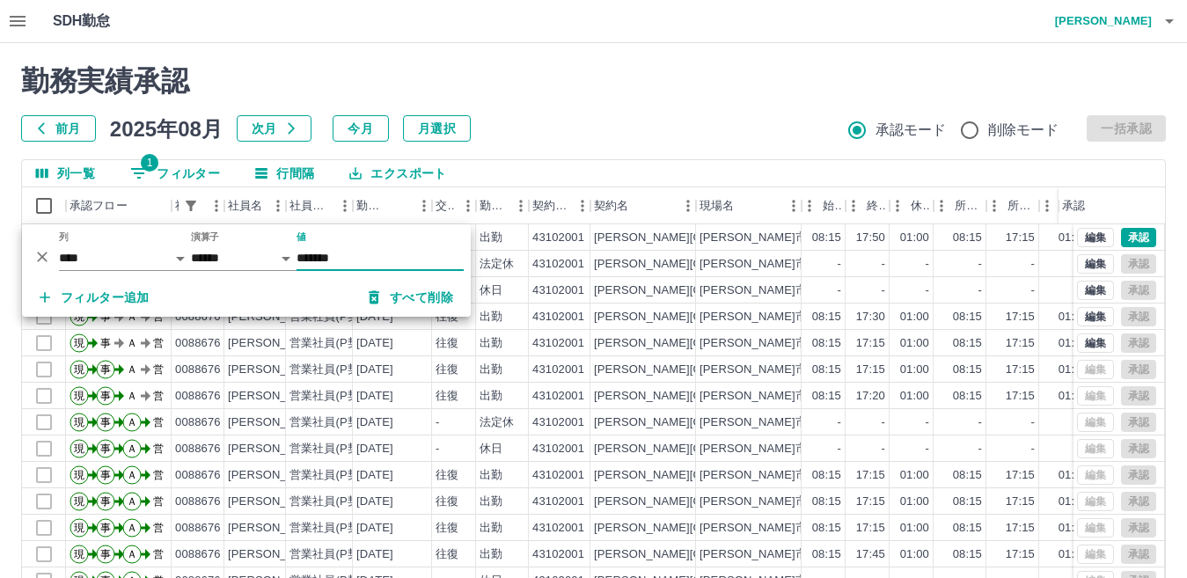
drag, startPoint x: 420, startPoint y: 299, endPoint x: 430, endPoint y: 296, distance: 10.9
click at [421, 298] on button "すべて削除" at bounding box center [410, 297] width 113 height 32
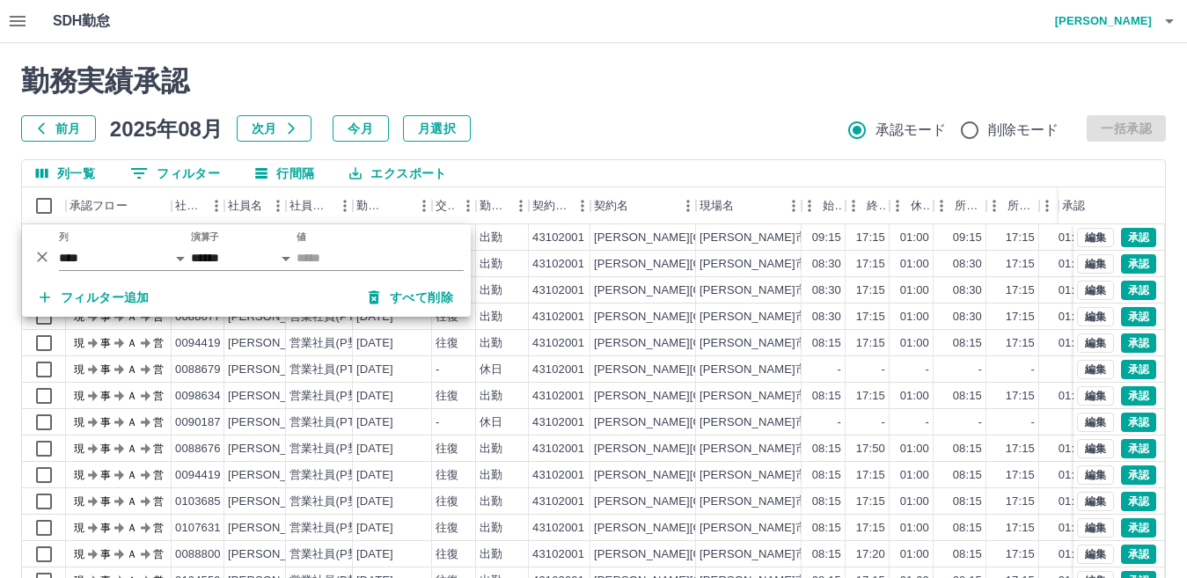
click at [679, 128] on div "前月 2025年08月 次月 今月 月選択 承認モード 削除モード 一括承認" at bounding box center [593, 128] width 1144 height 26
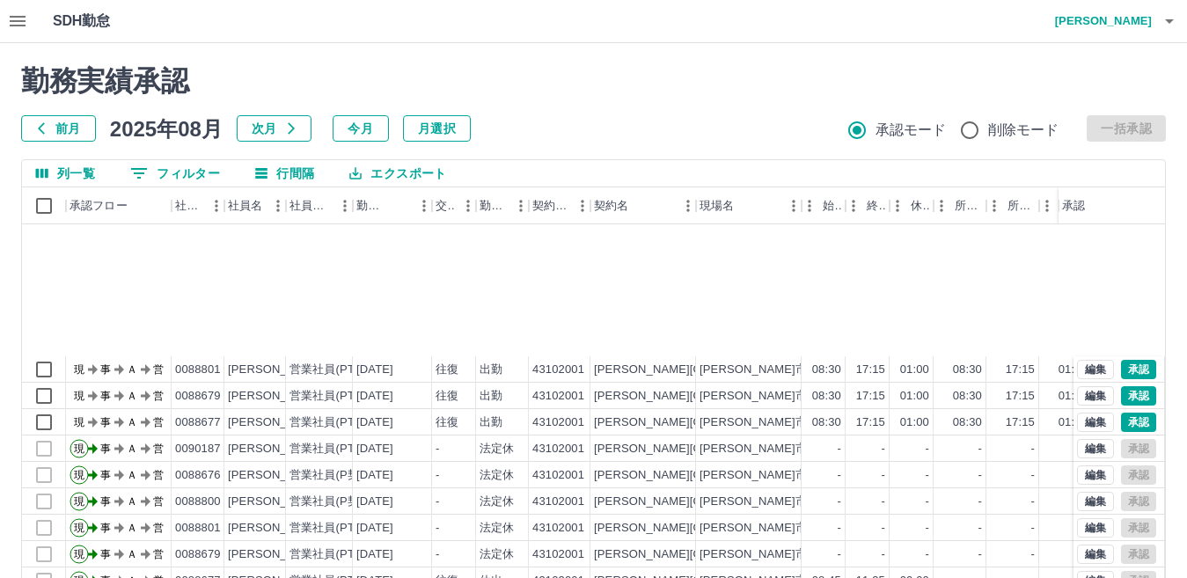
scroll to position [528, 0]
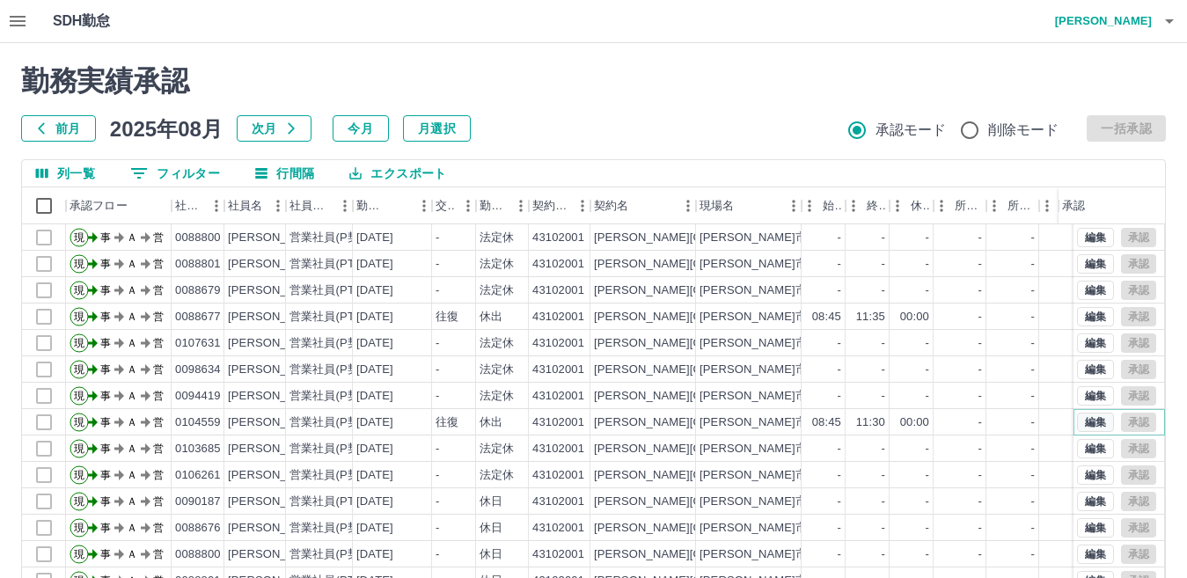
click at [1079, 420] on button "編集" at bounding box center [1095, 422] width 37 height 19
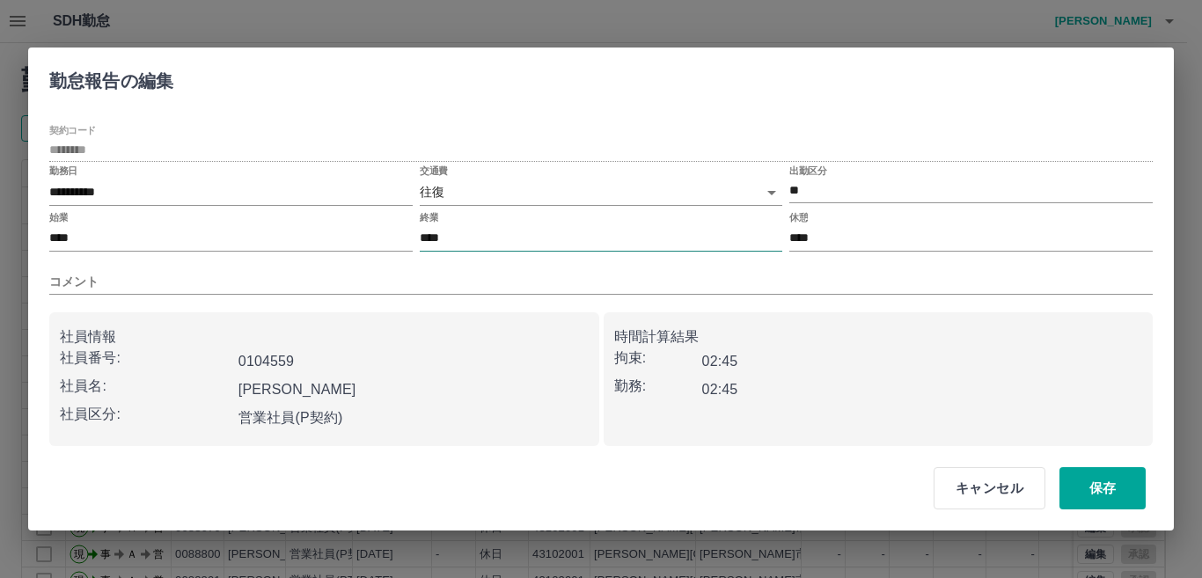
click at [469, 236] on input "****" at bounding box center [601, 239] width 363 height 26
type input "****"
click at [1107, 486] on button "保存" at bounding box center [1102, 488] width 86 height 42
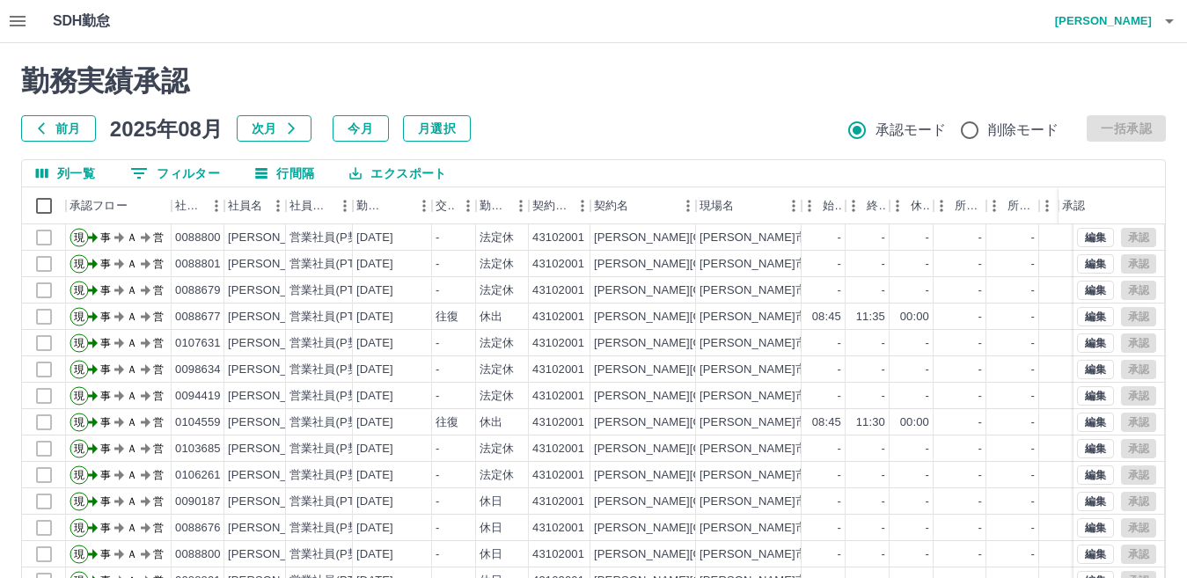
click at [24, 22] on icon "button" at bounding box center [18, 21] width 16 height 11
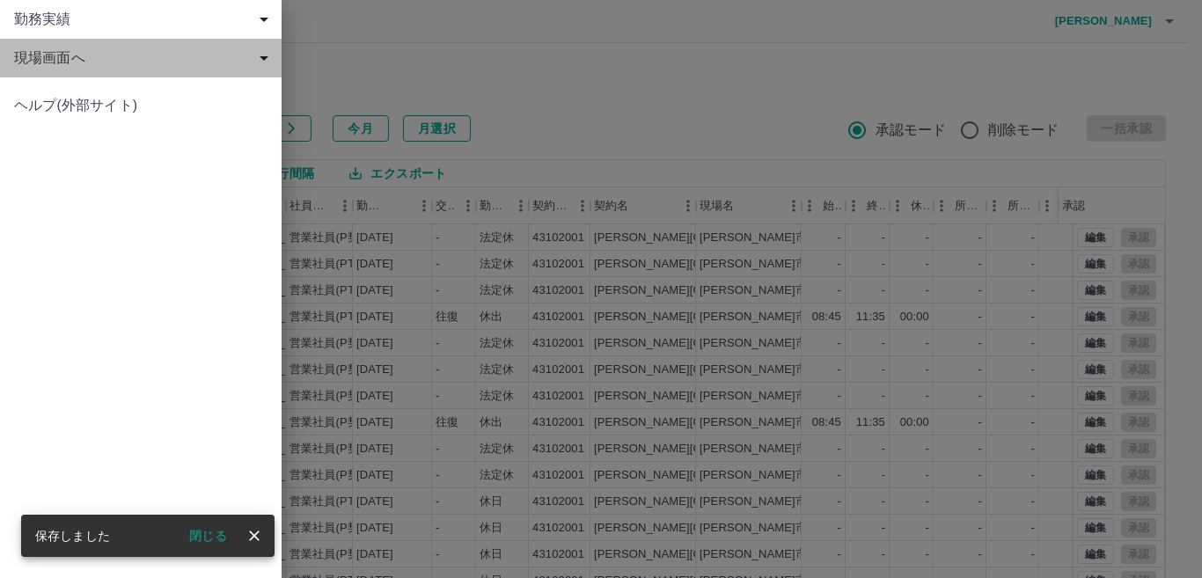
click at [146, 69] on div "現場画面へ" at bounding box center [140, 58] width 281 height 39
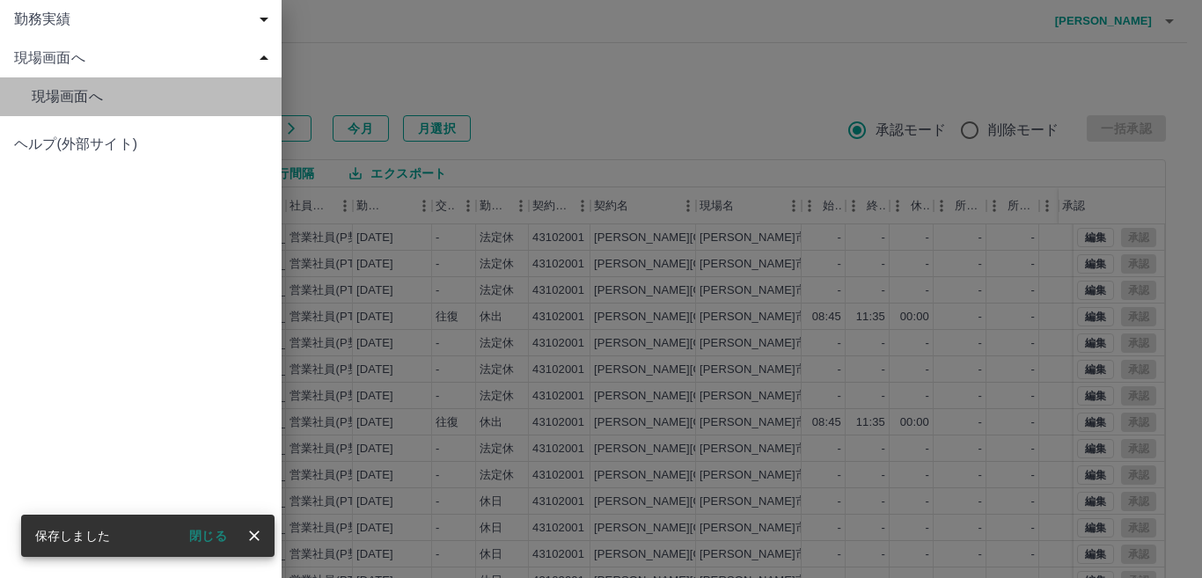
click at [170, 98] on span "現場画面へ" at bounding box center [150, 96] width 236 height 21
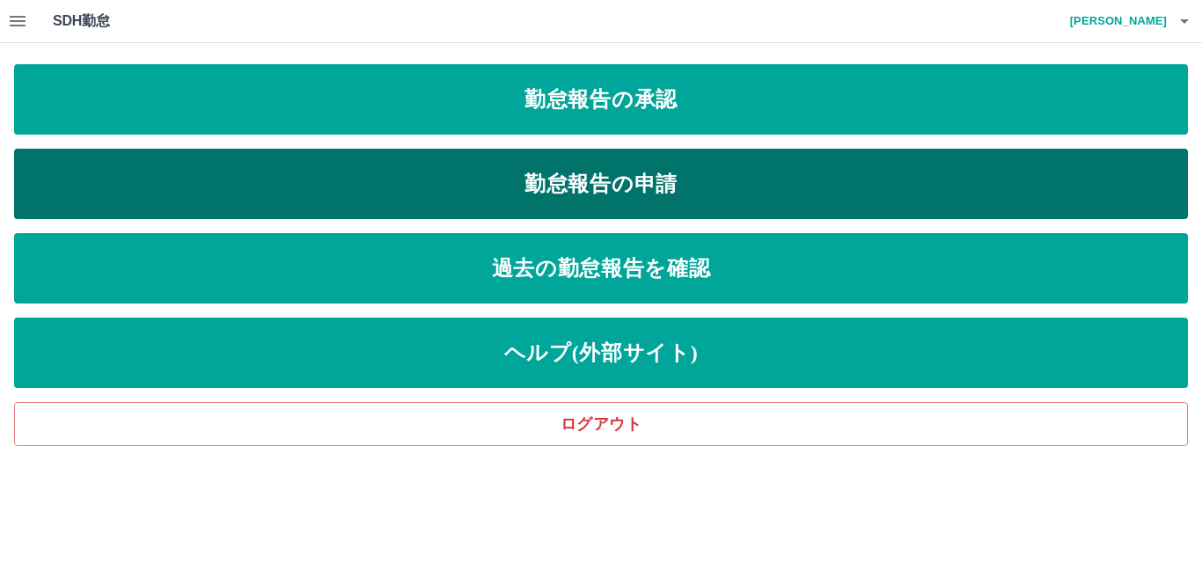
click at [522, 180] on link "勤怠報告の申請" at bounding box center [600, 184] width 1173 height 70
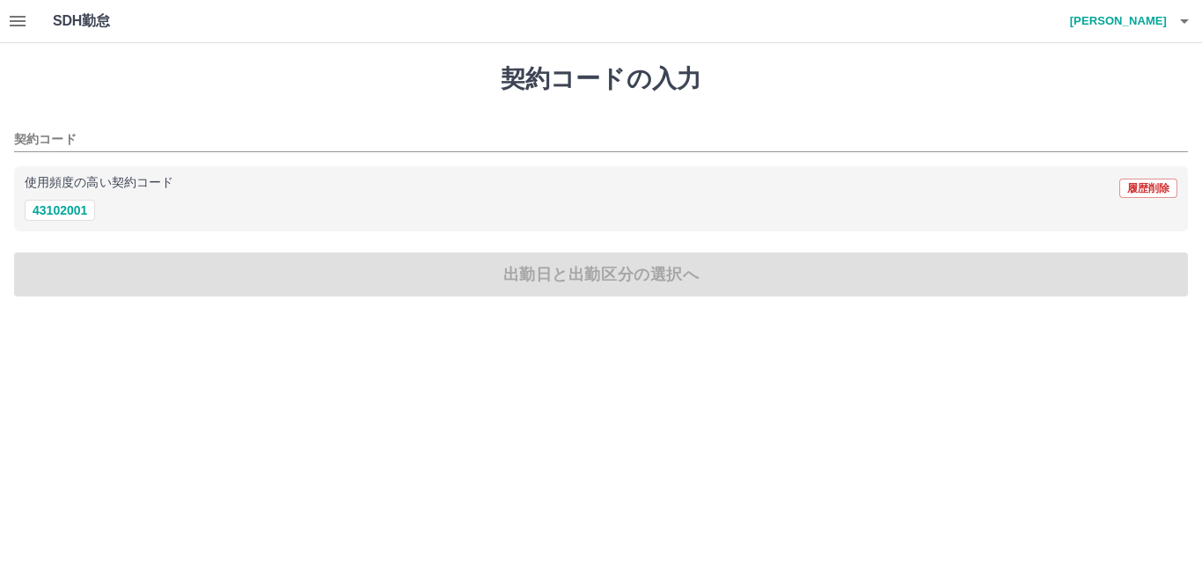
click at [30, 23] on button "button" at bounding box center [17, 21] width 35 height 42
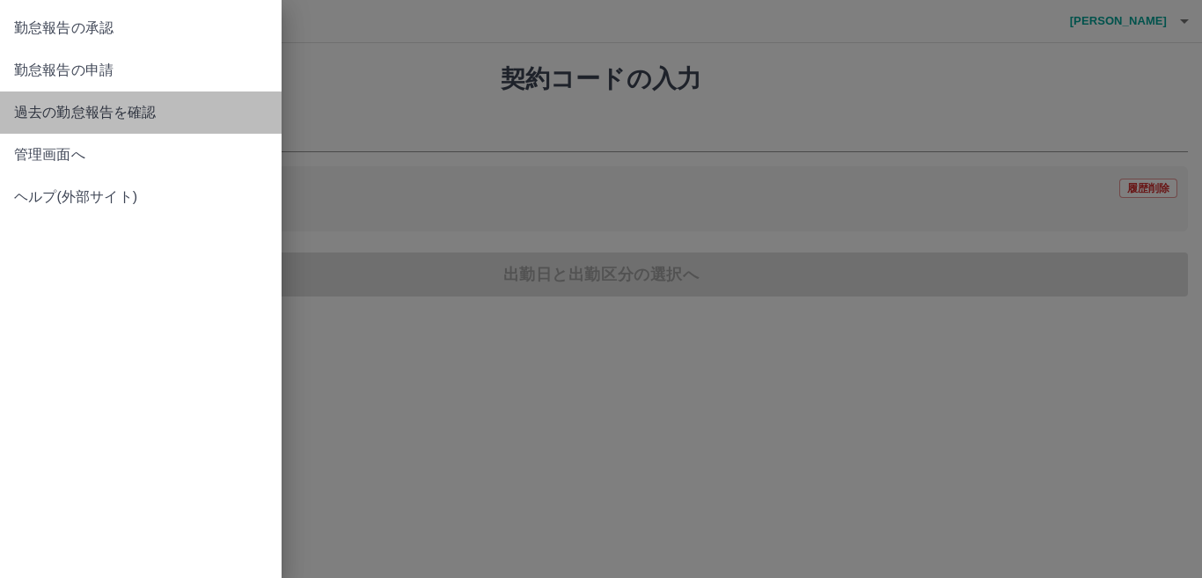
click at [123, 110] on span "過去の勤怠報告を確認" at bounding box center [140, 112] width 253 height 21
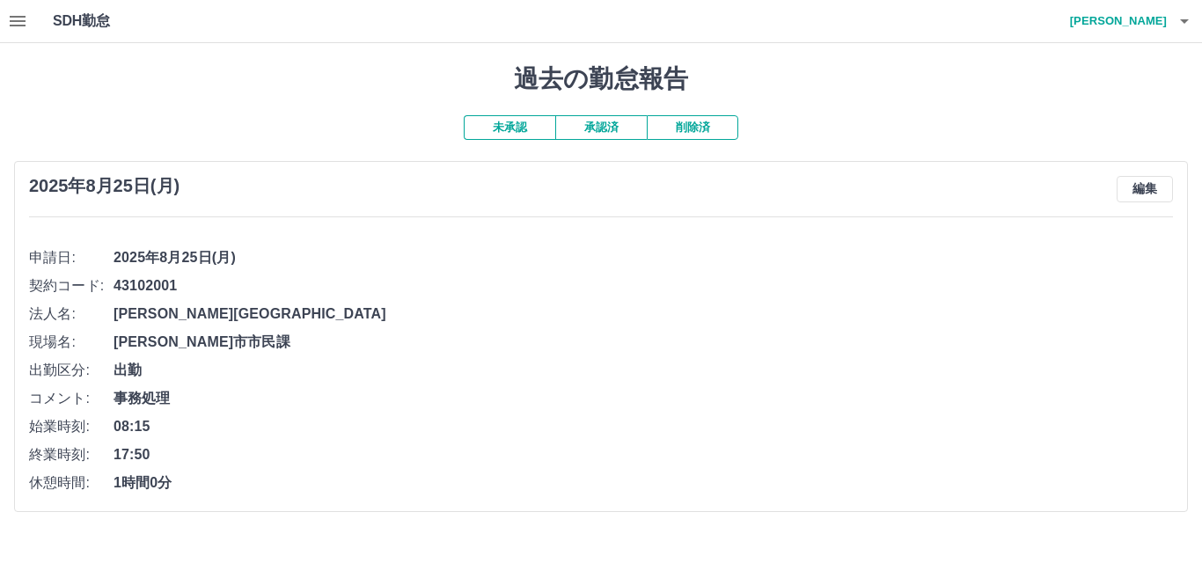
drag, startPoint x: 1136, startPoint y: 189, endPoint x: 1118, endPoint y: 208, distance: 26.2
click at [1137, 189] on button "編集" at bounding box center [1144, 189] width 56 height 26
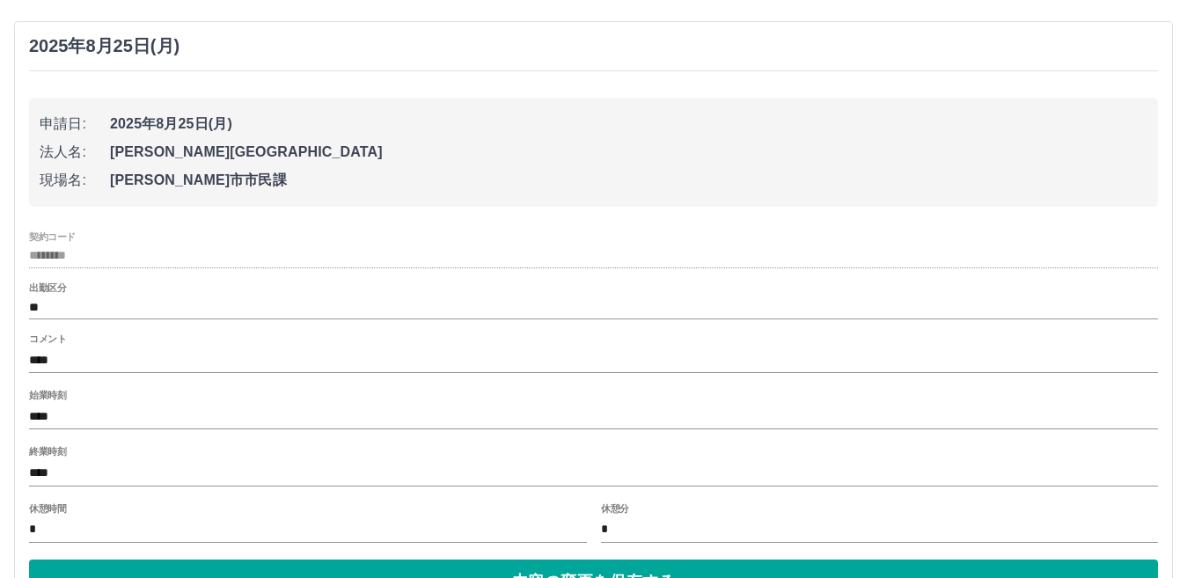
scroll to position [261, 0]
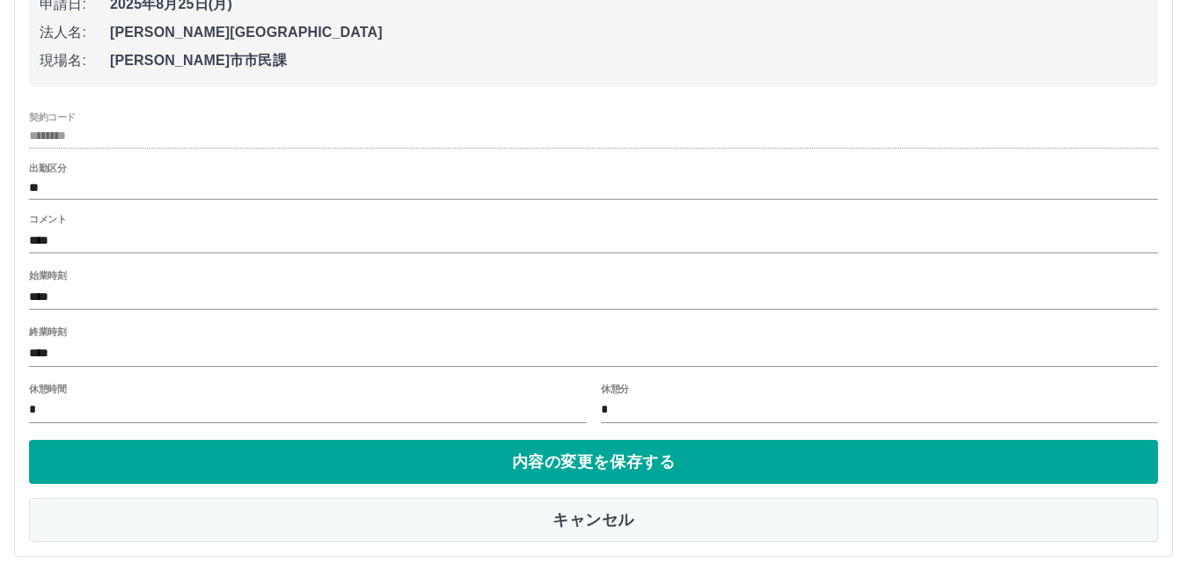
click at [603, 522] on button "キャンセル" at bounding box center [593, 520] width 1129 height 44
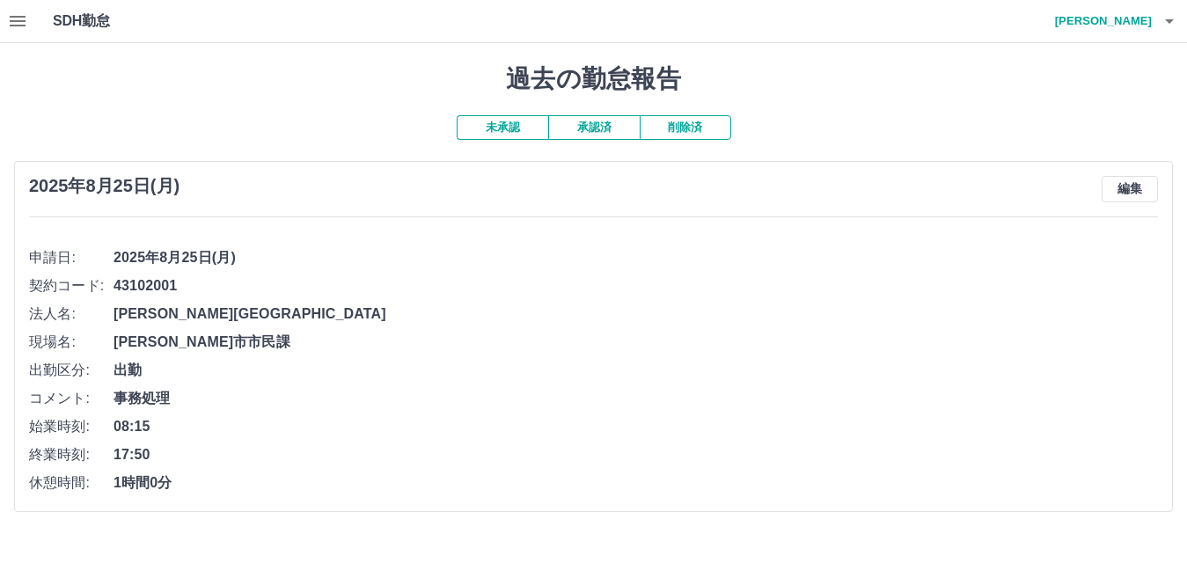
scroll to position [0, 0]
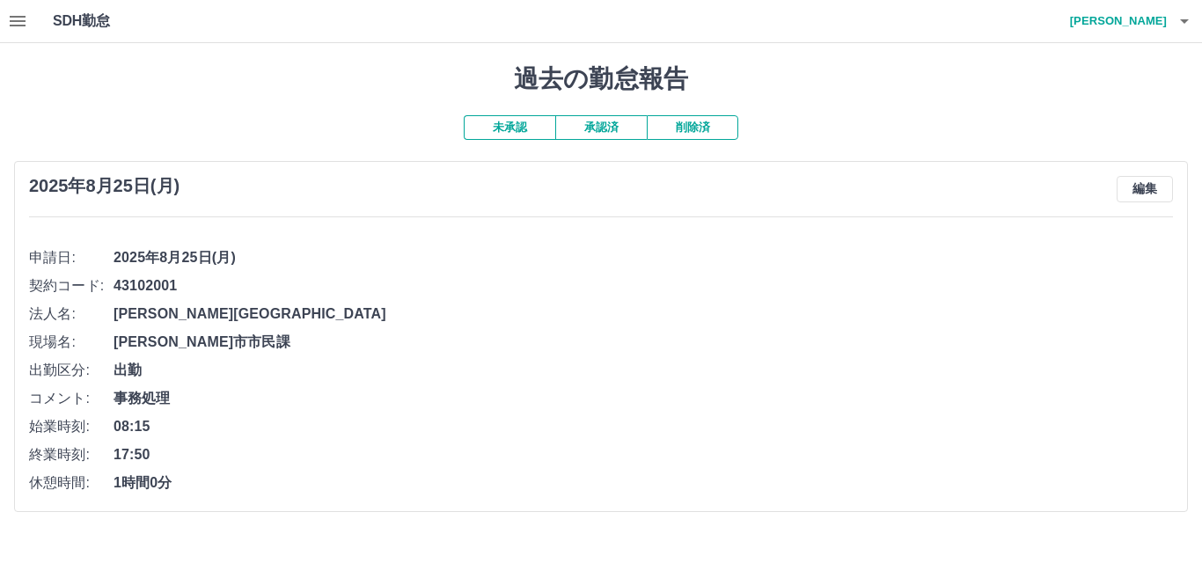
click at [5, 19] on button "button" at bounding box center [17, 21] width 35 height 42
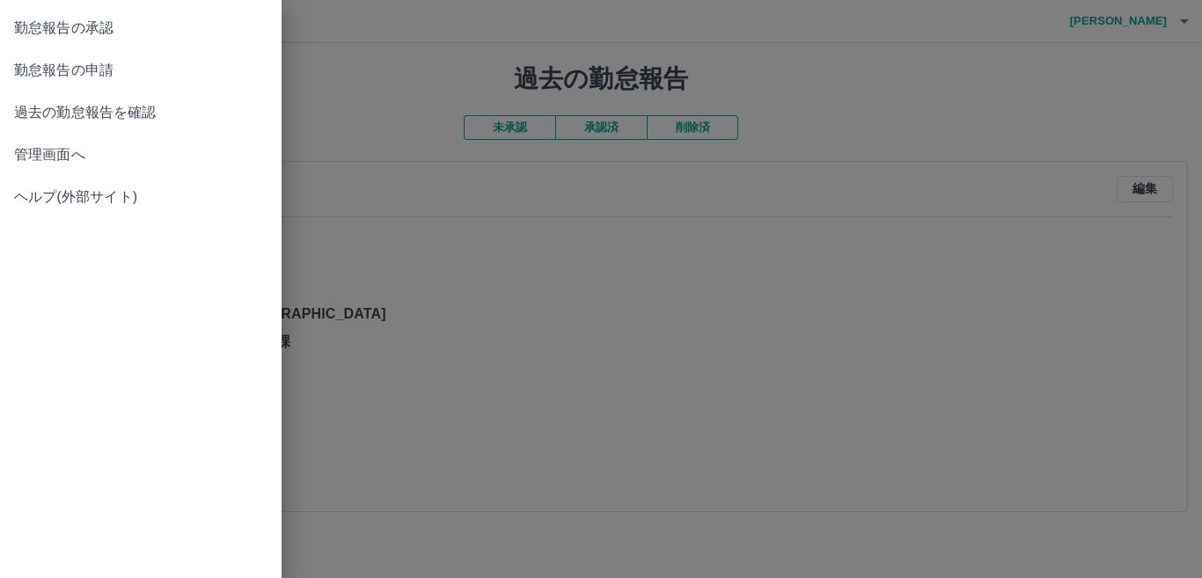
drag, startPoint x: 131, startPoint y: 162, endPoint x: 142, endPoint y: 159, distance: 11.7
click at [131, 161] on span "管理画面へ" at bounding box center [140, 154] width 253 height 21
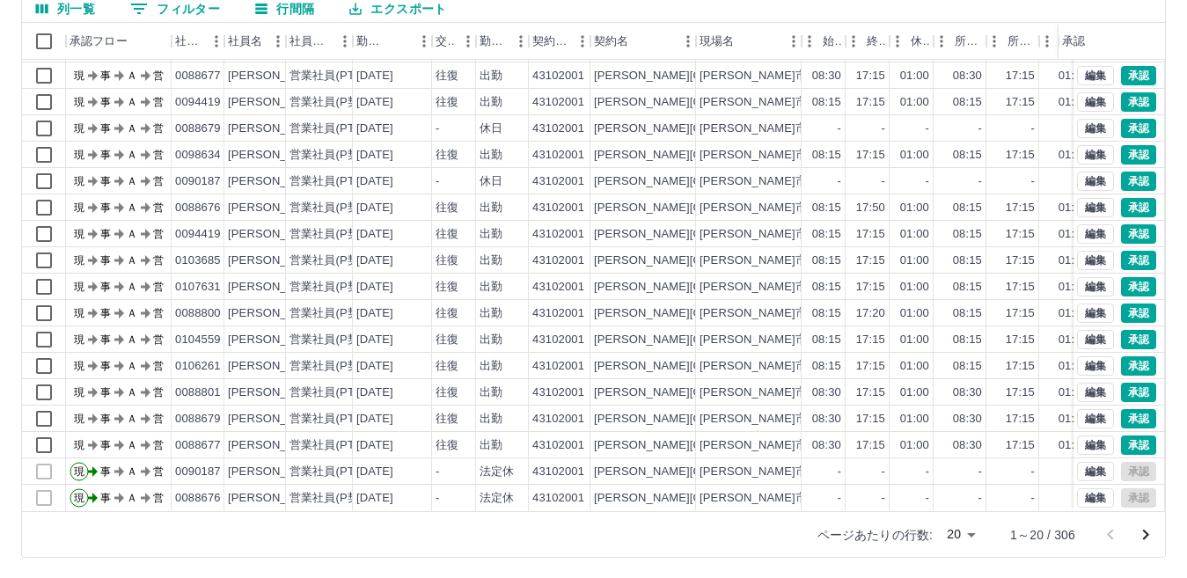
scroll to position [165, 0]
